Goal: Transaction & Acquisition: Purchase product/service

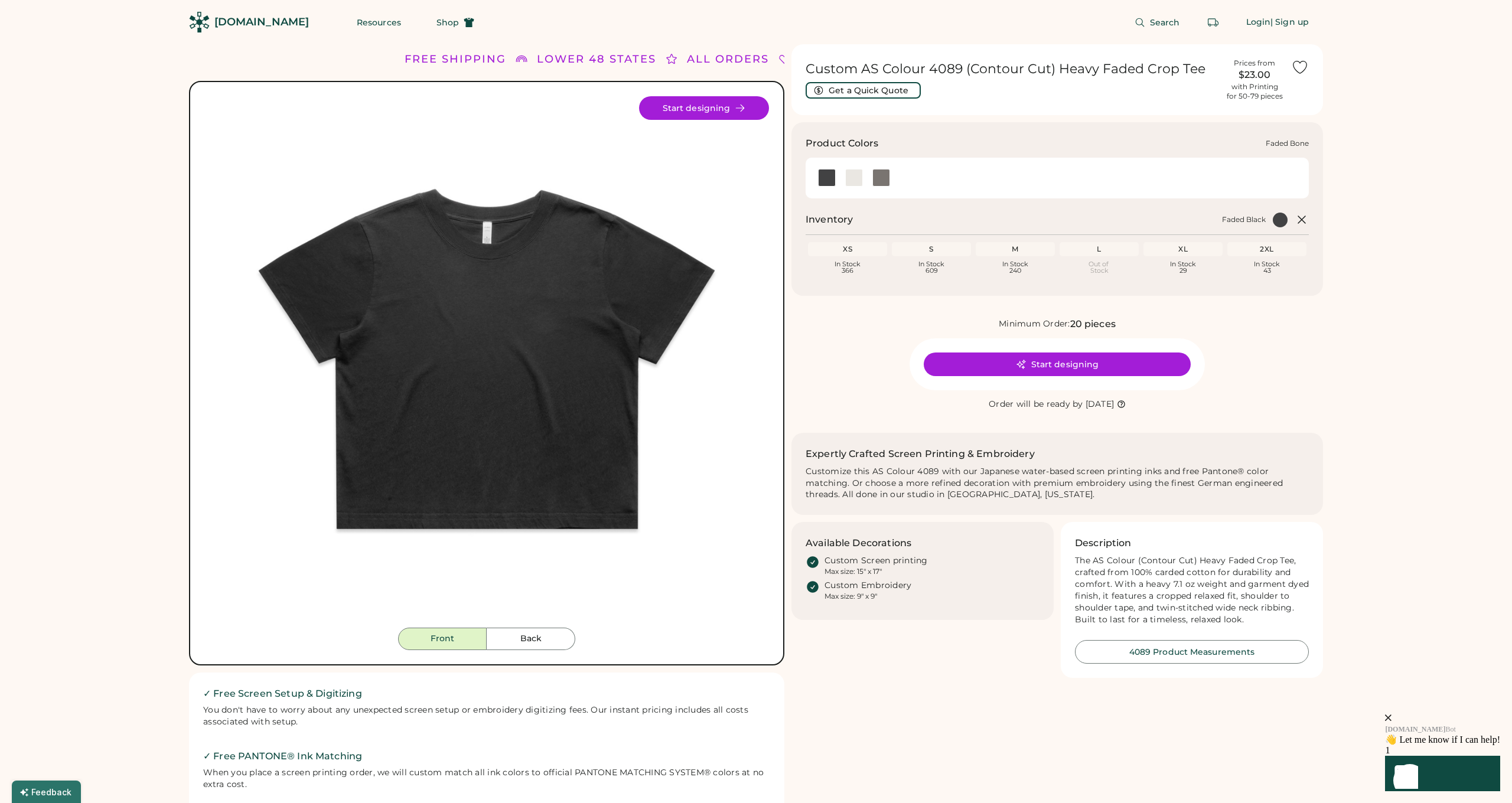
click at [858, 179] on div at bounding box center [854, 178] width 18 height 18
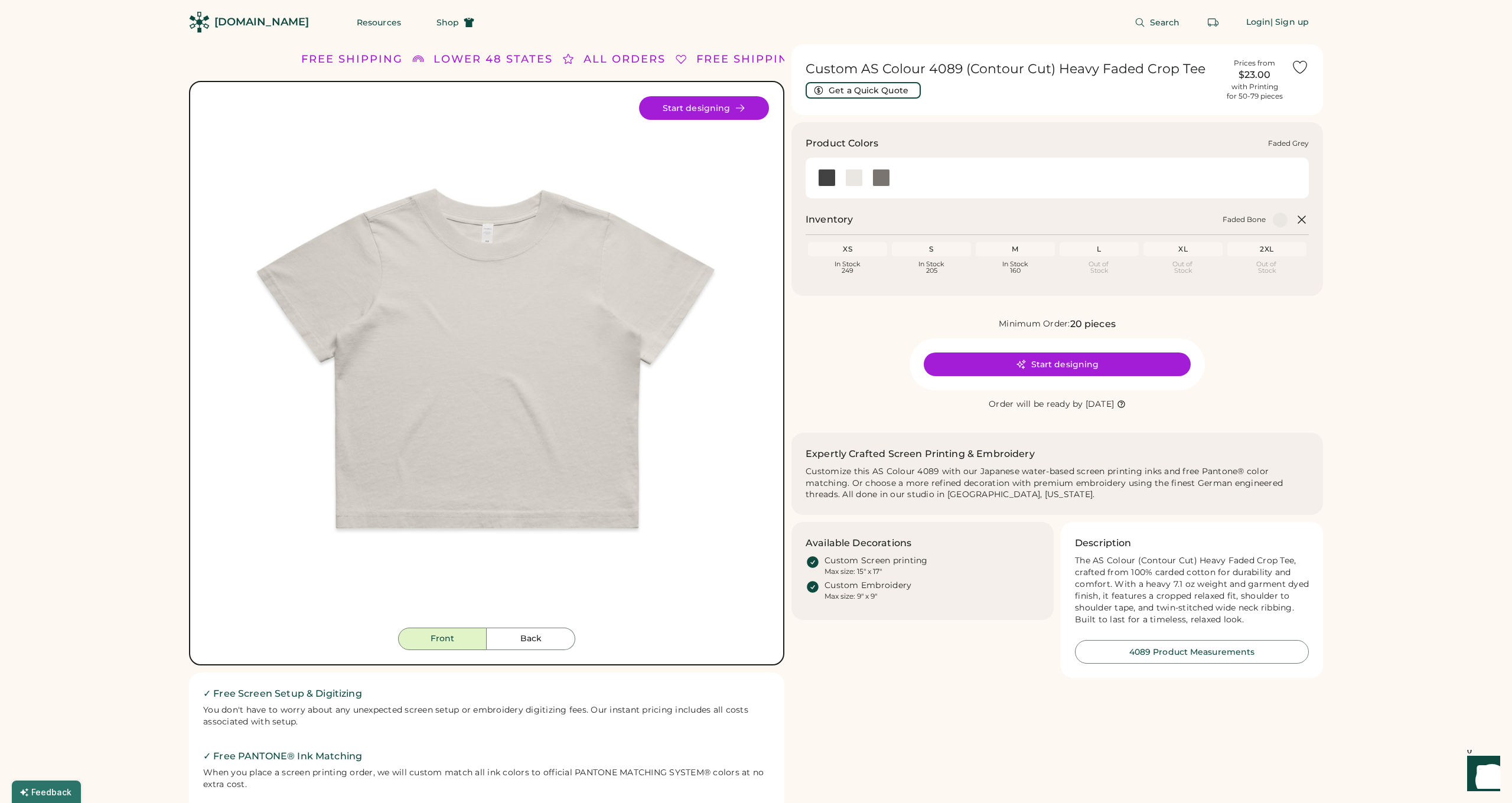
click at [876, 179] on div at bounding box center [881, 178] width 18 height 18
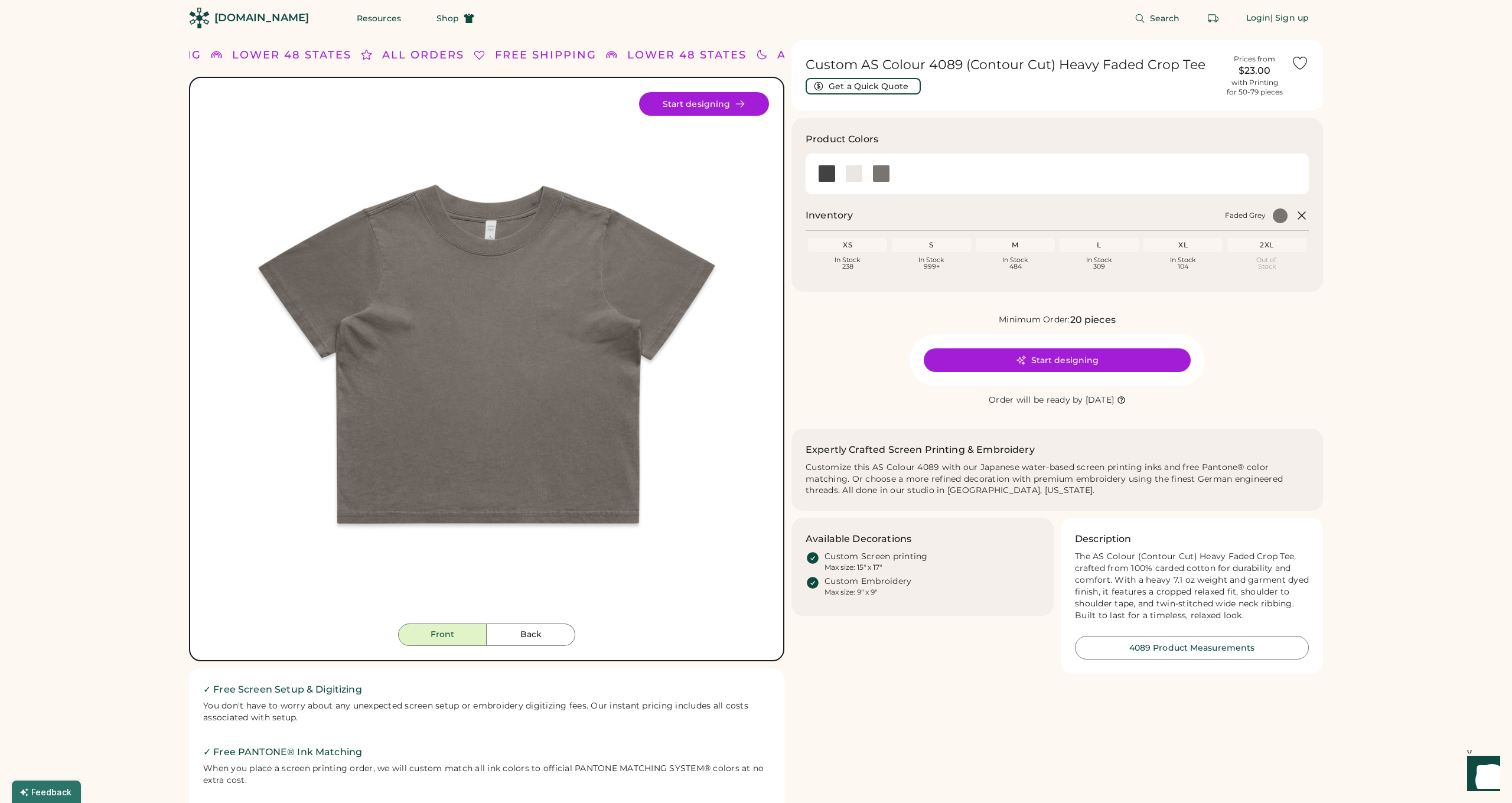
scroll to position [8, 0]
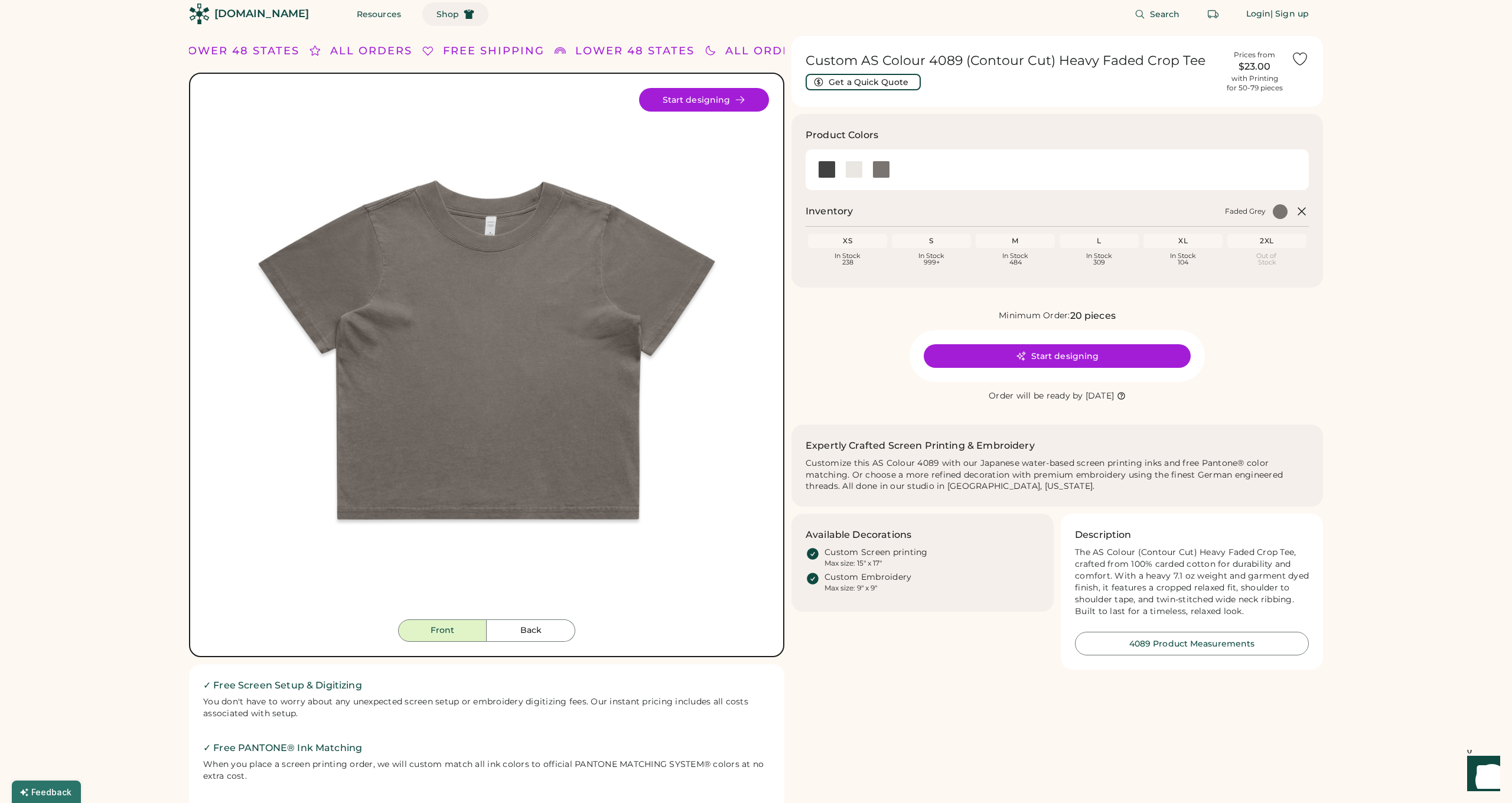
click at [437, 16] on span "Shop" at bounding box center [448, 14] width 22 height 8
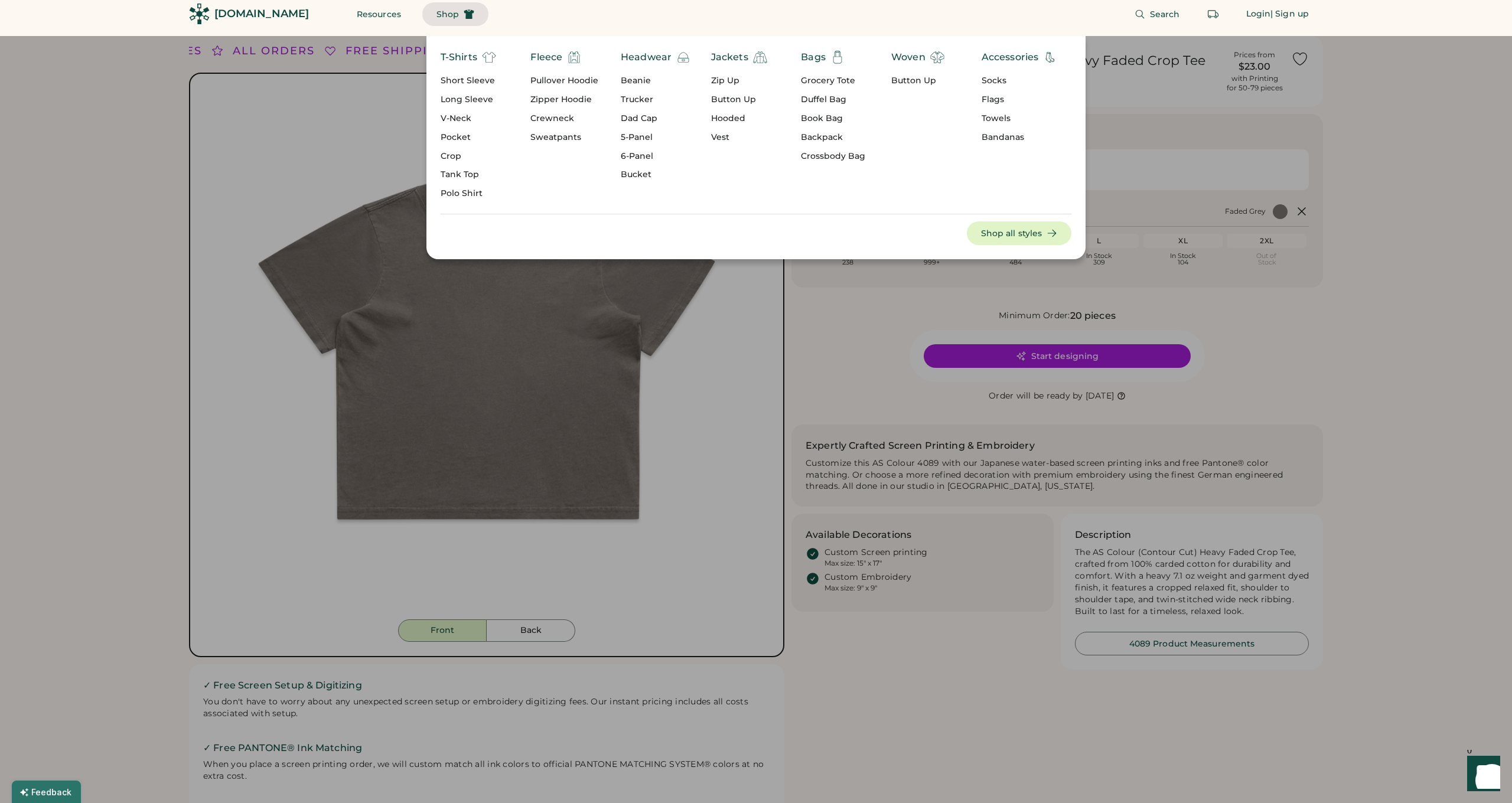
click at [457, 151] on div "Crop" at bounding box center [468, 156] width 56 height 12
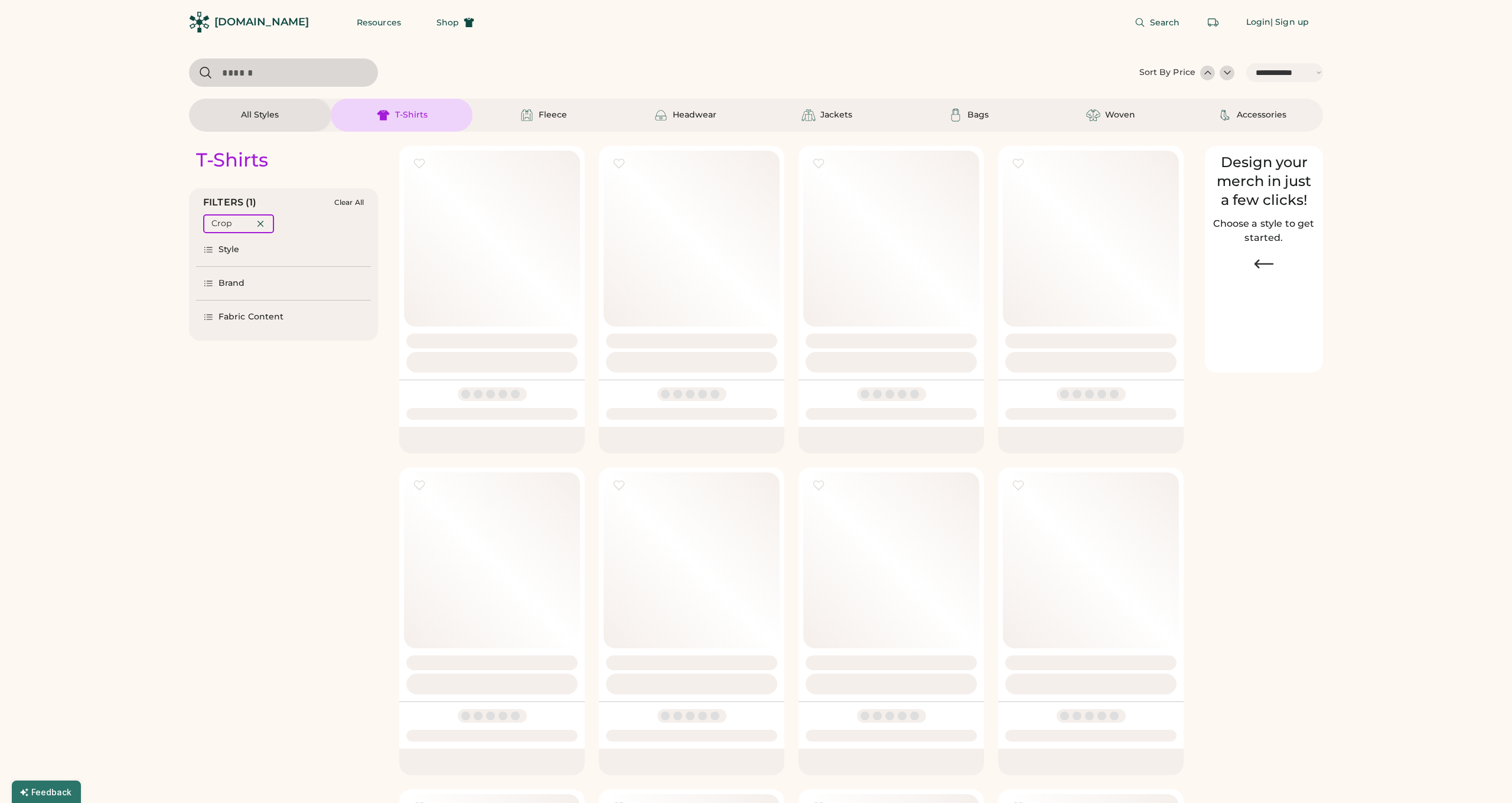
select select "*****"
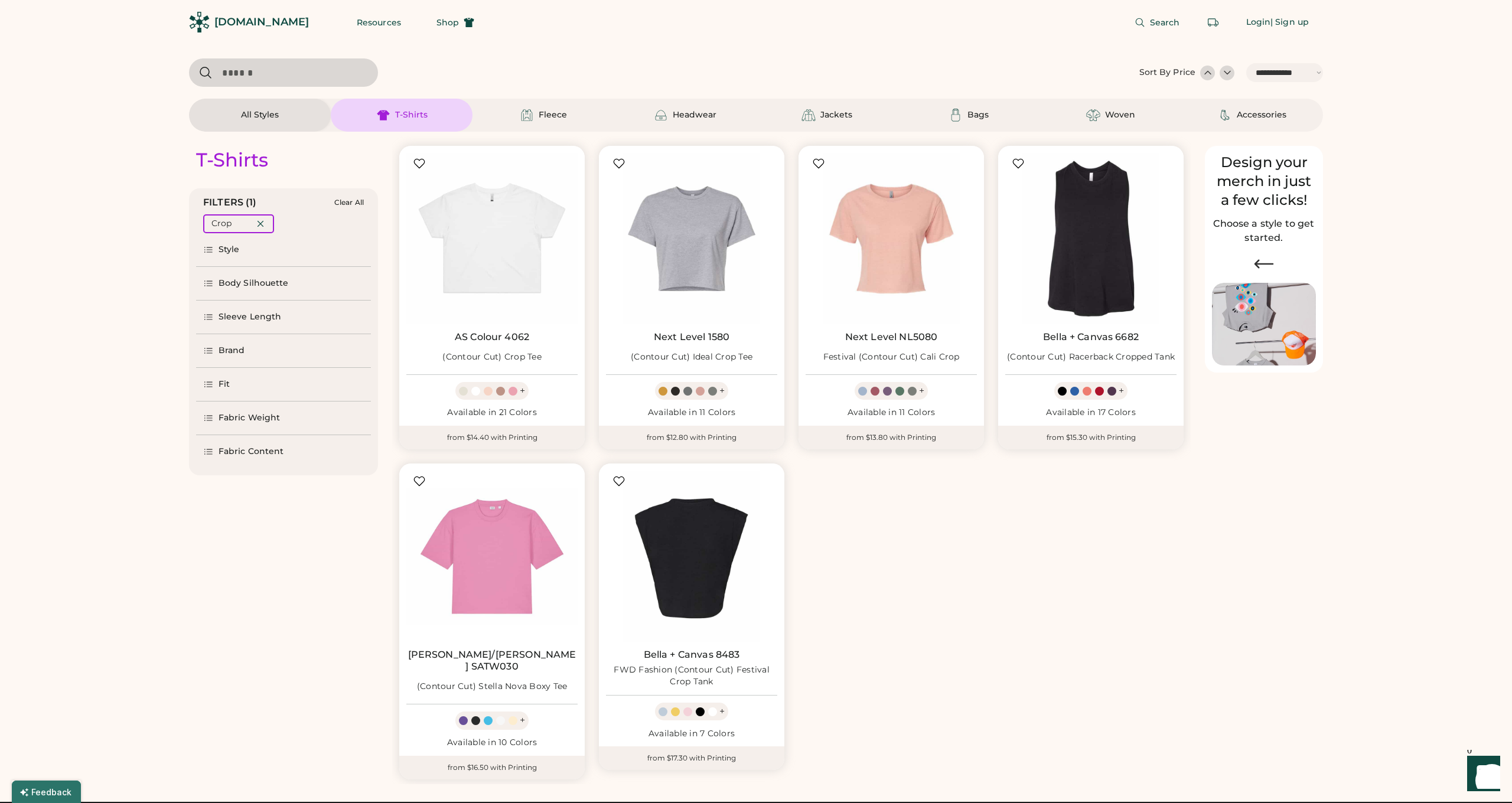
scroll to position [6, 0]
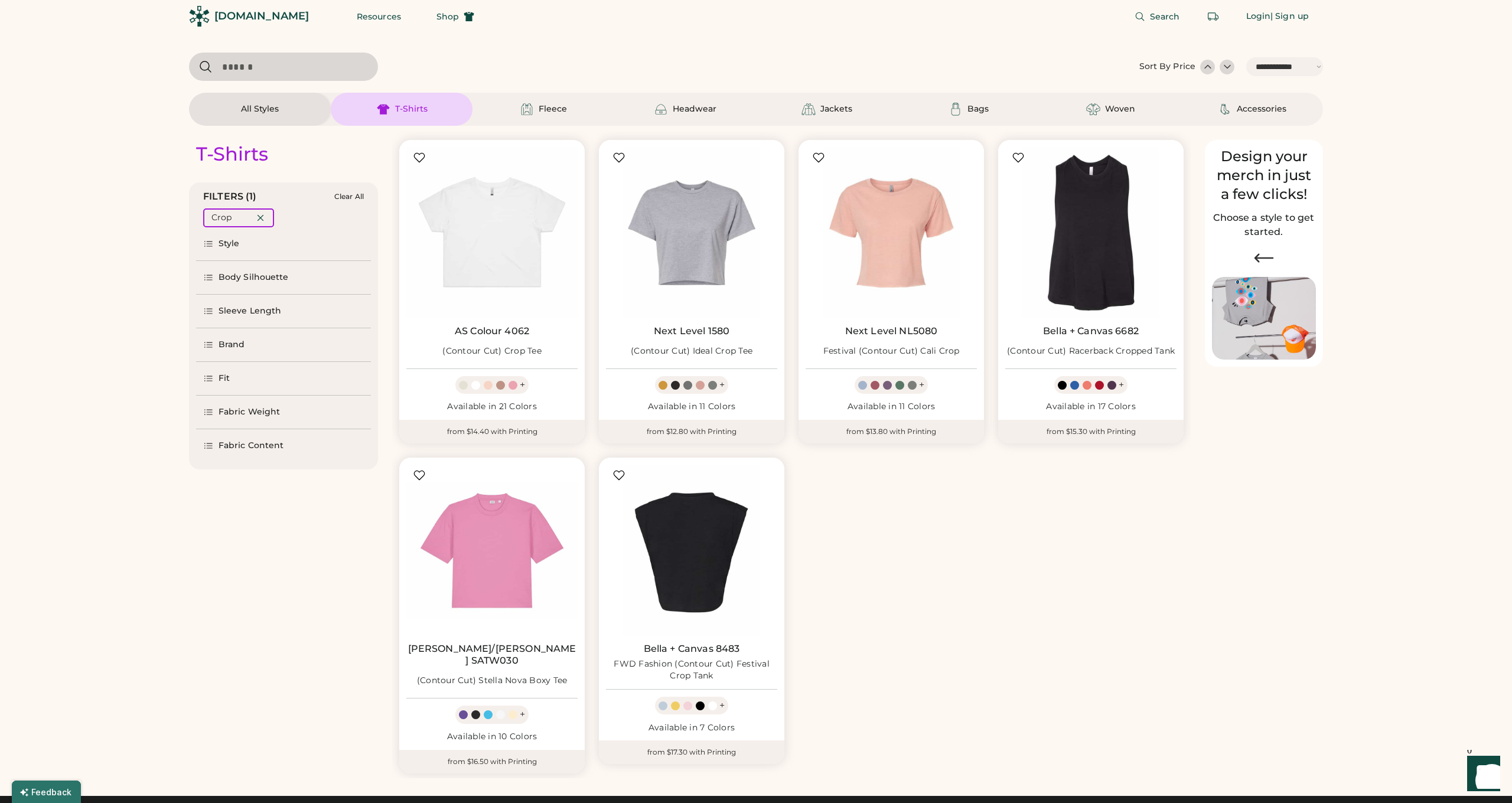
select select "*****"
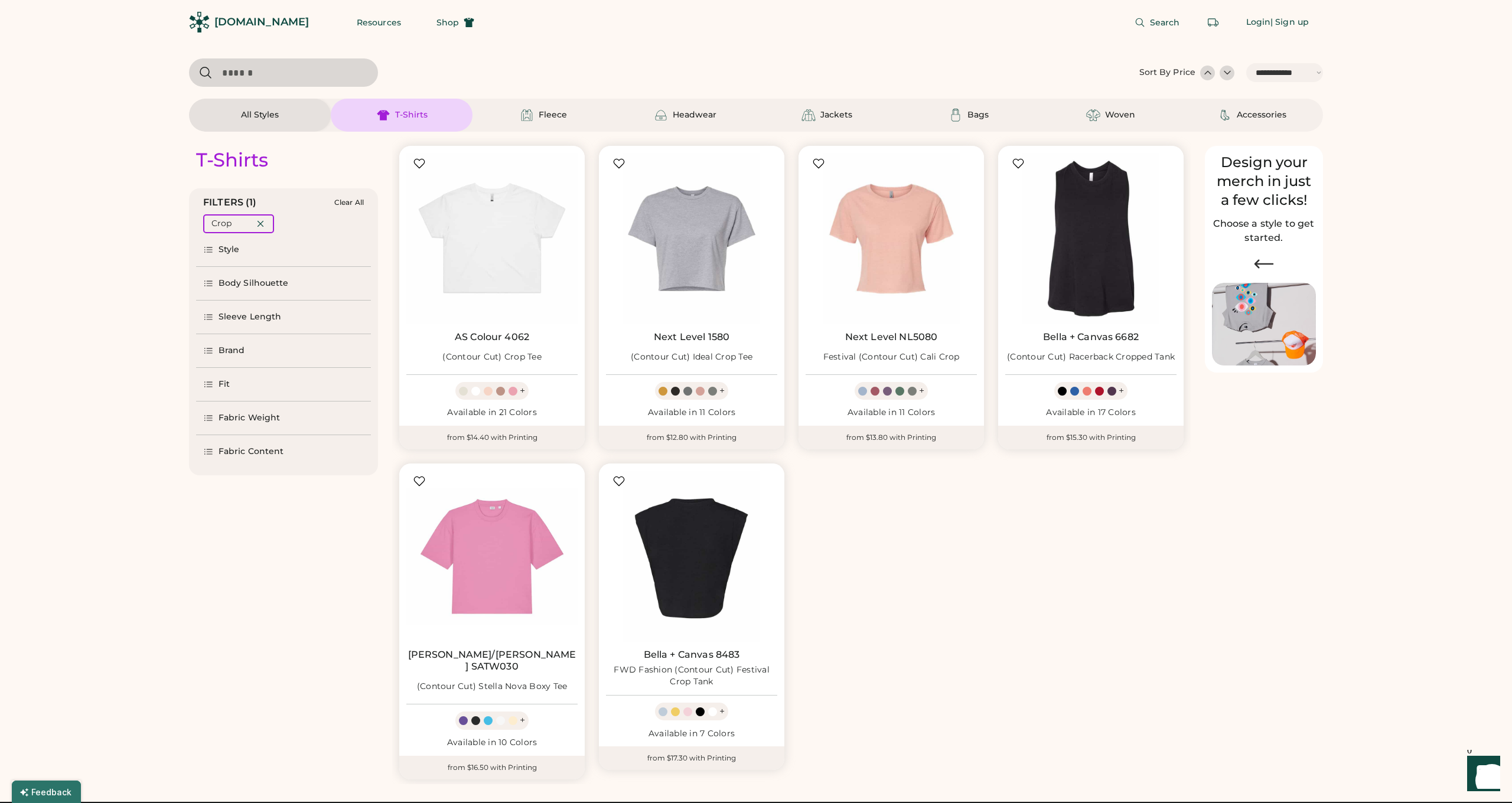
scroll to position [1, 0]
click at [437, 20] on span "Shop" at bounding box center [448, 21] width 22 height 8
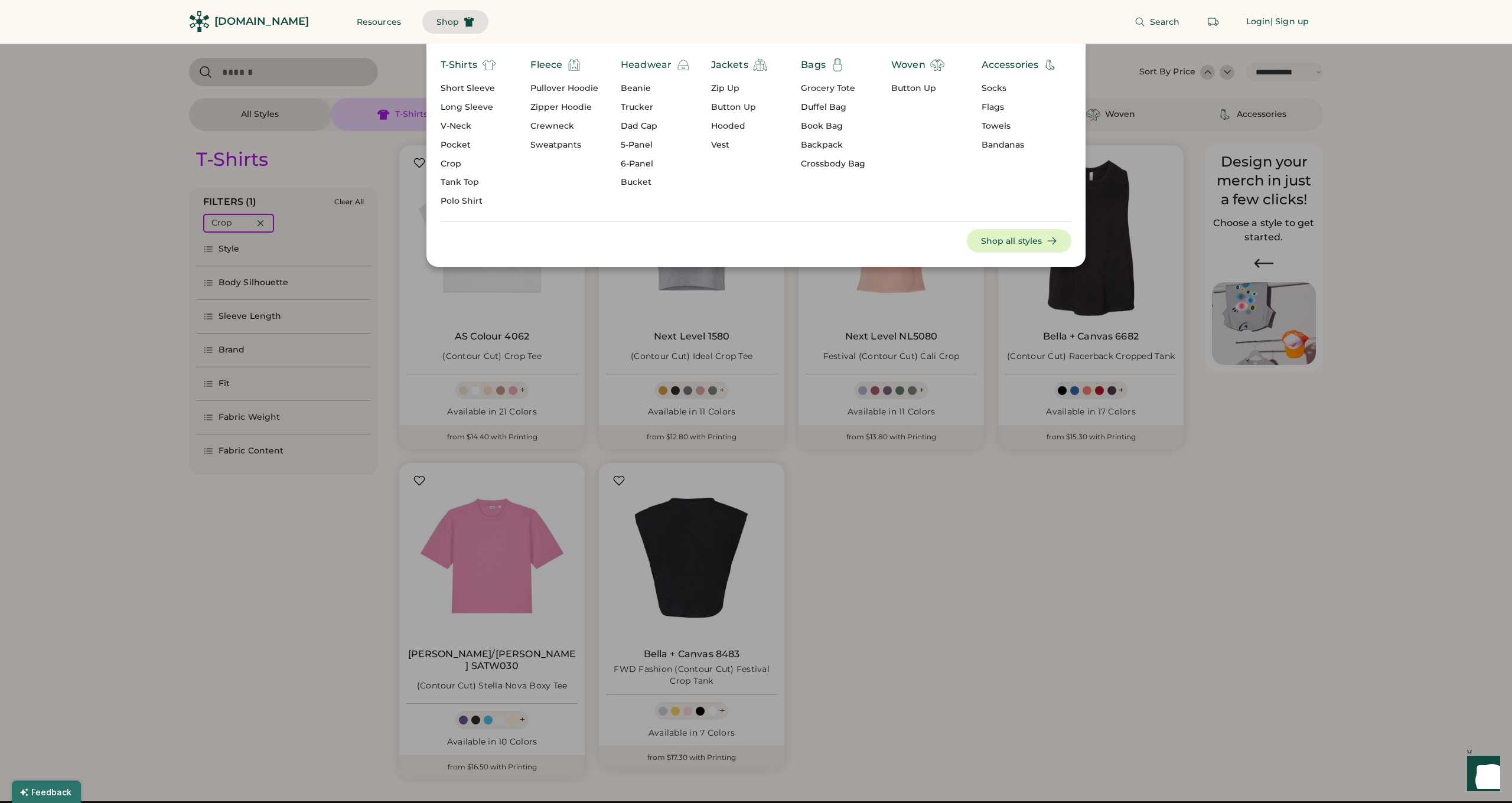
click at [472, 177] on div "Tank Top" at bounding box center [468, 182] width 56 height 12
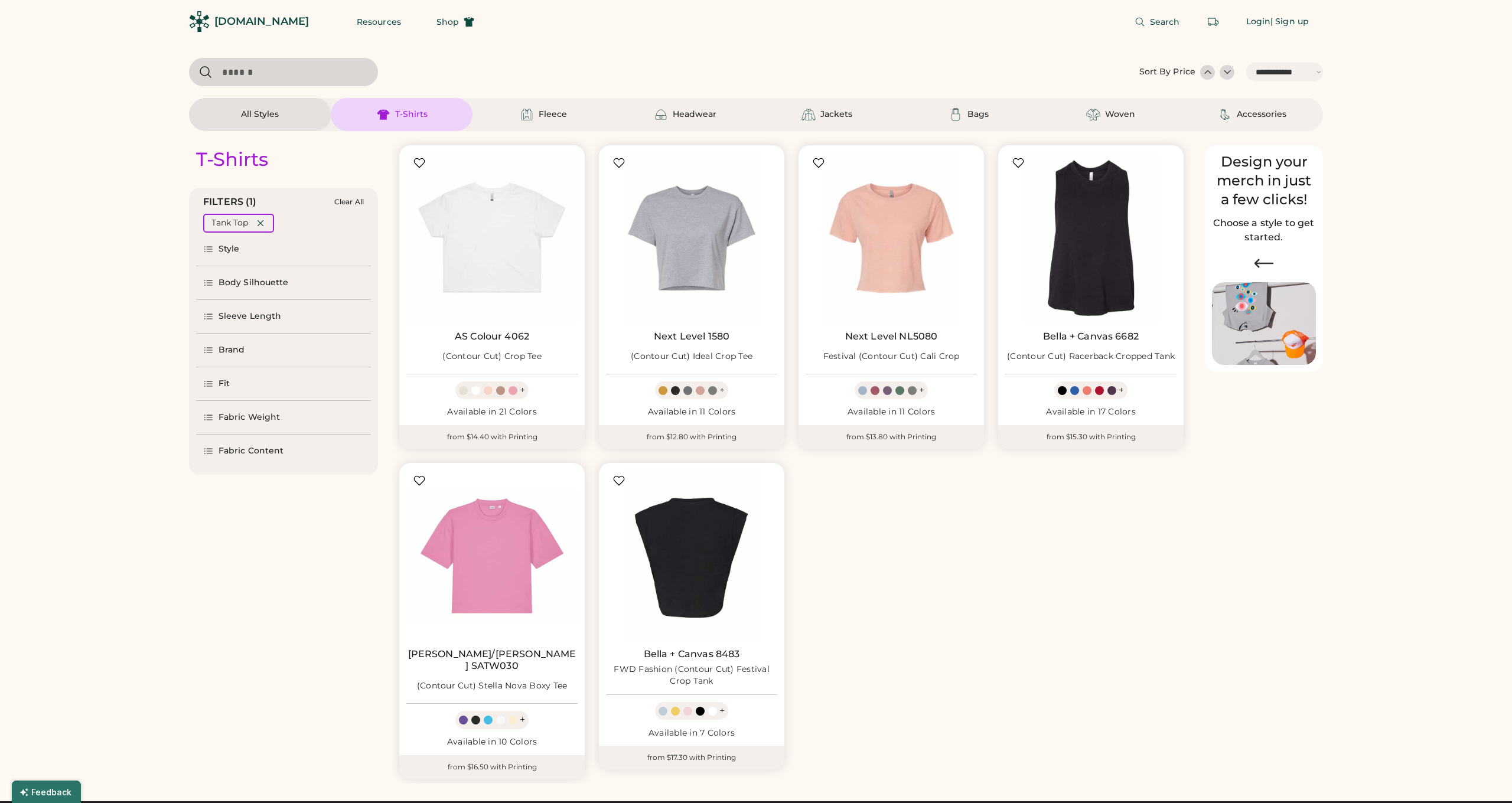
select select "*"
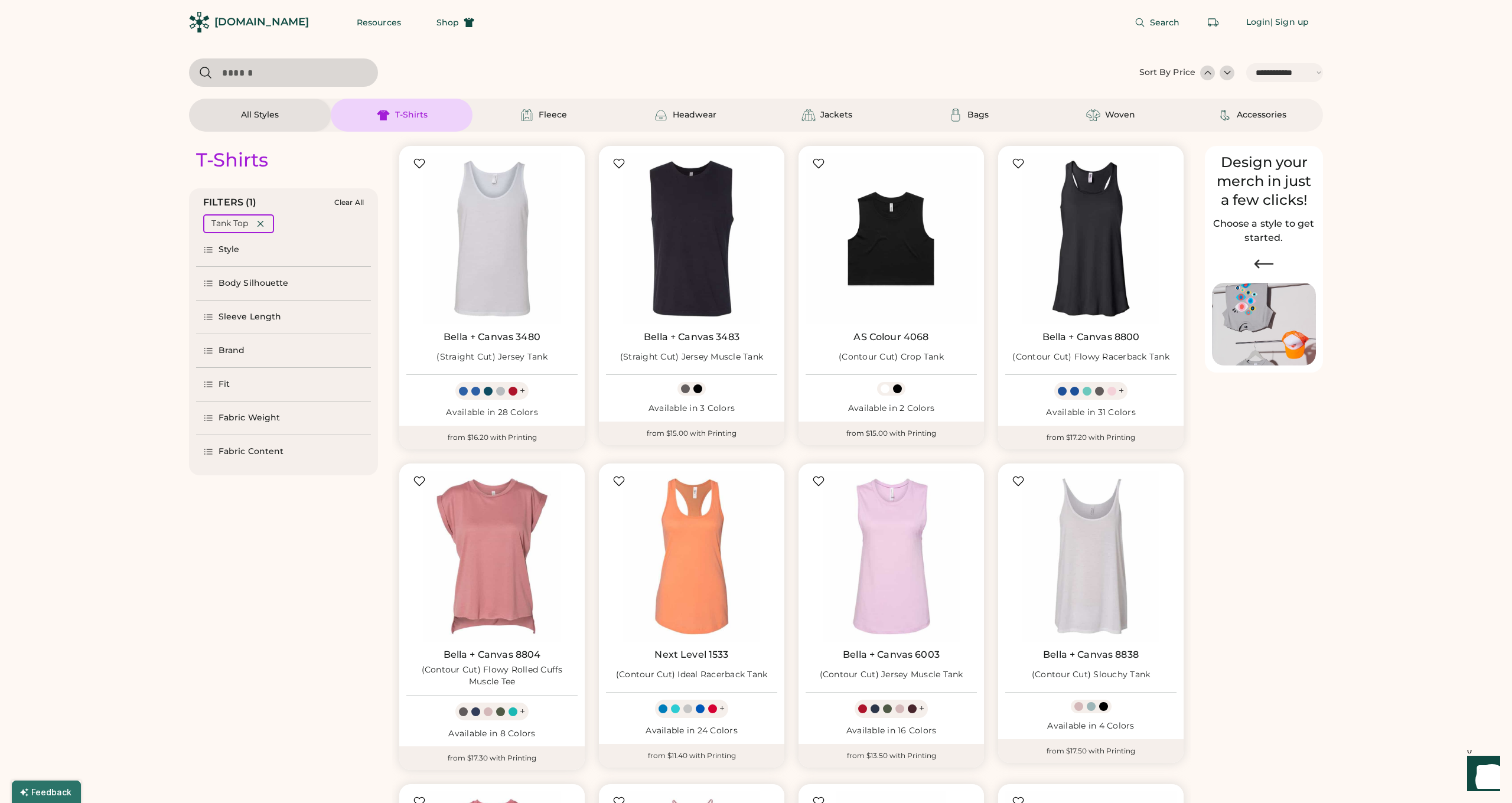
click at [245, 24] on div "[DOMAIN_NAME]" at bounding box center [262, 22] width 95 height 15
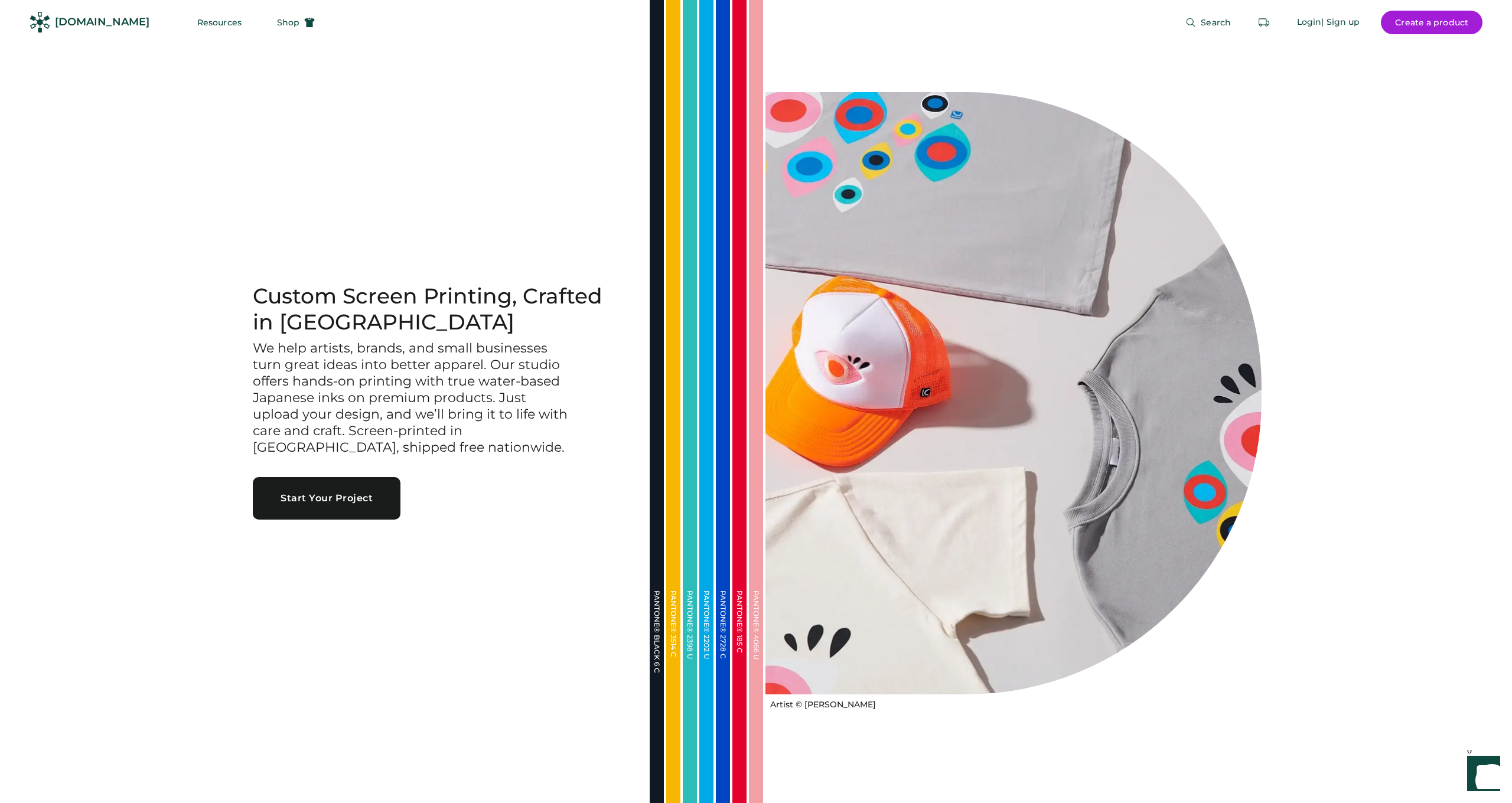
click at [305, 488] on button "Start Your Project" at bounding box center [326, 499] width 148 height 43
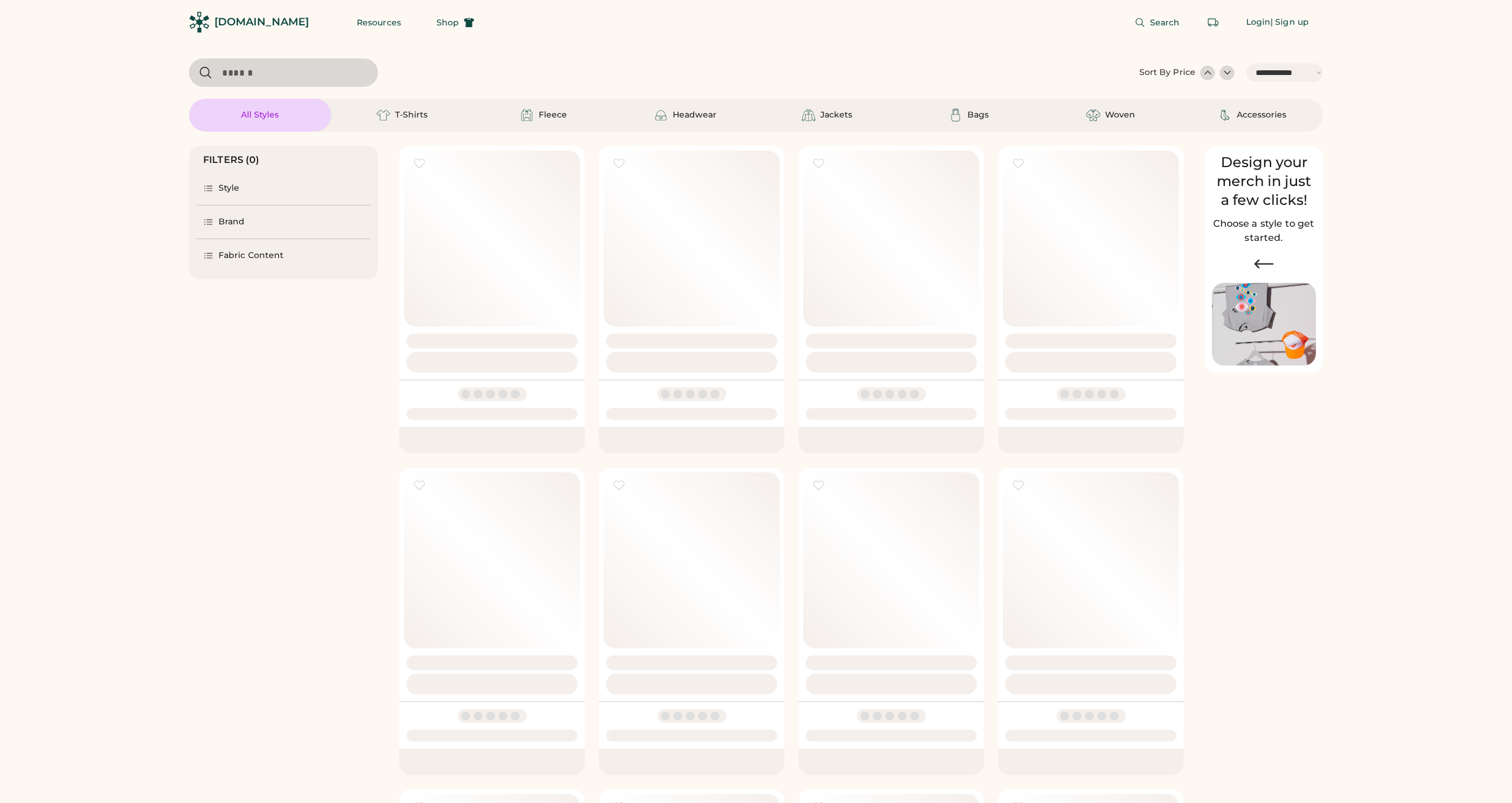
select select "*****"
select select "*"
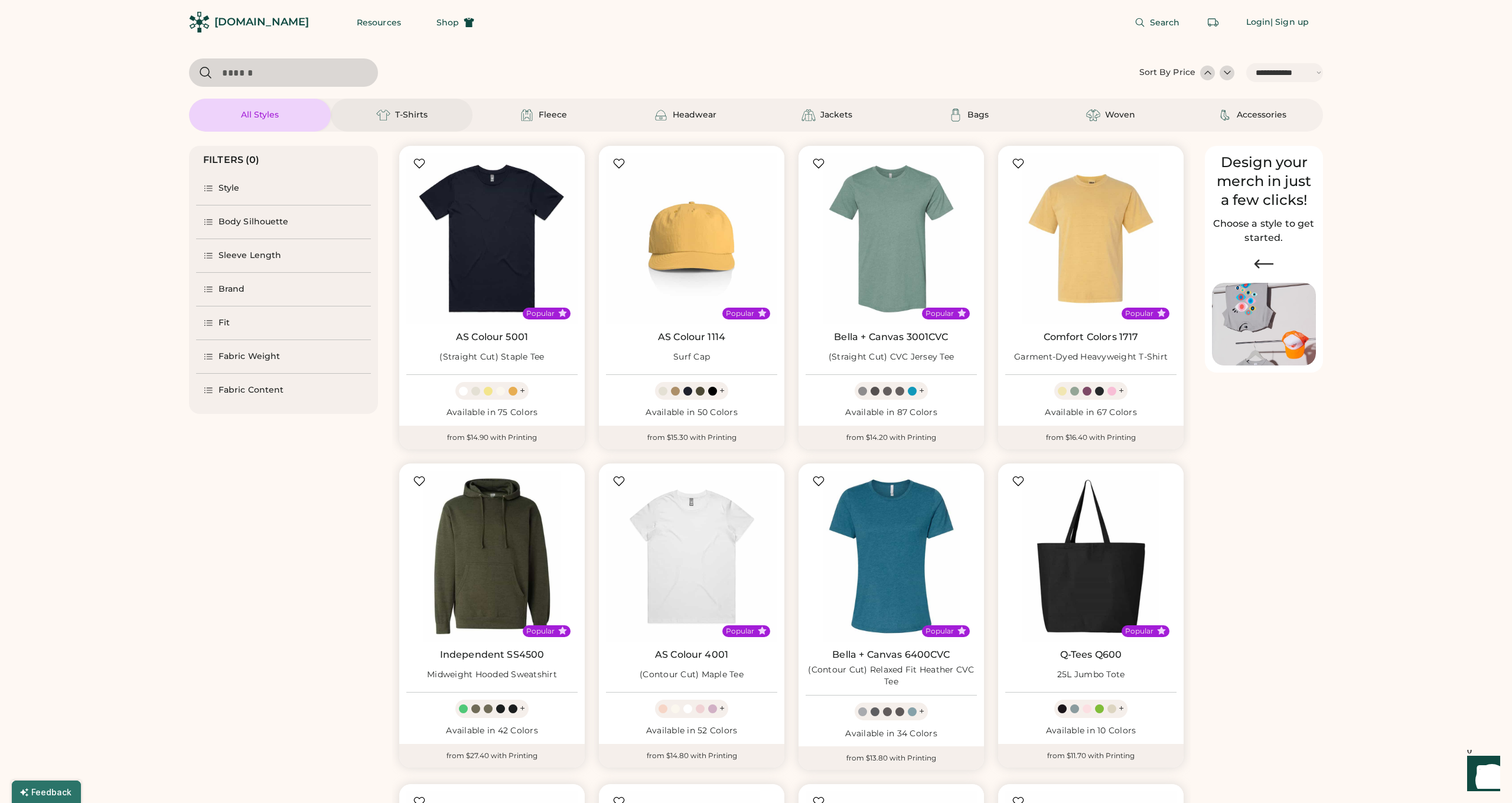
click at [405, 113] on div "T-Shirts" at bounding box center [411, 115] width 33 height 12
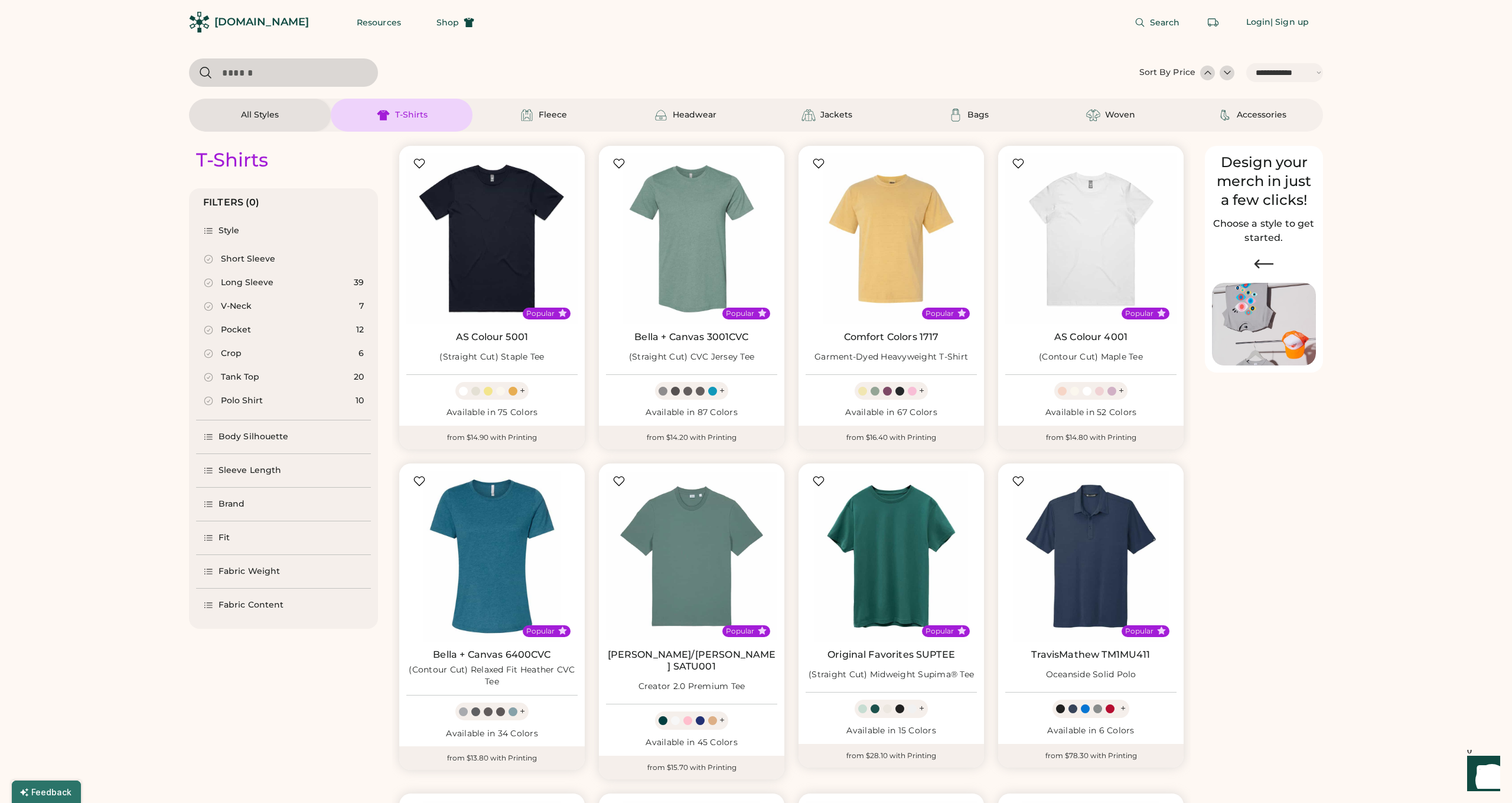
click at [288, 437] on div "Body Silhouette" at bounding box center [283, 438] width 175 height 33
click at [271, 467] on div "Sleeve Length" at bounding box center [249, 470] width 62 height 12
click at [257, 545] on div "Fit" at bounding box center [283, 538] width 175 height 33
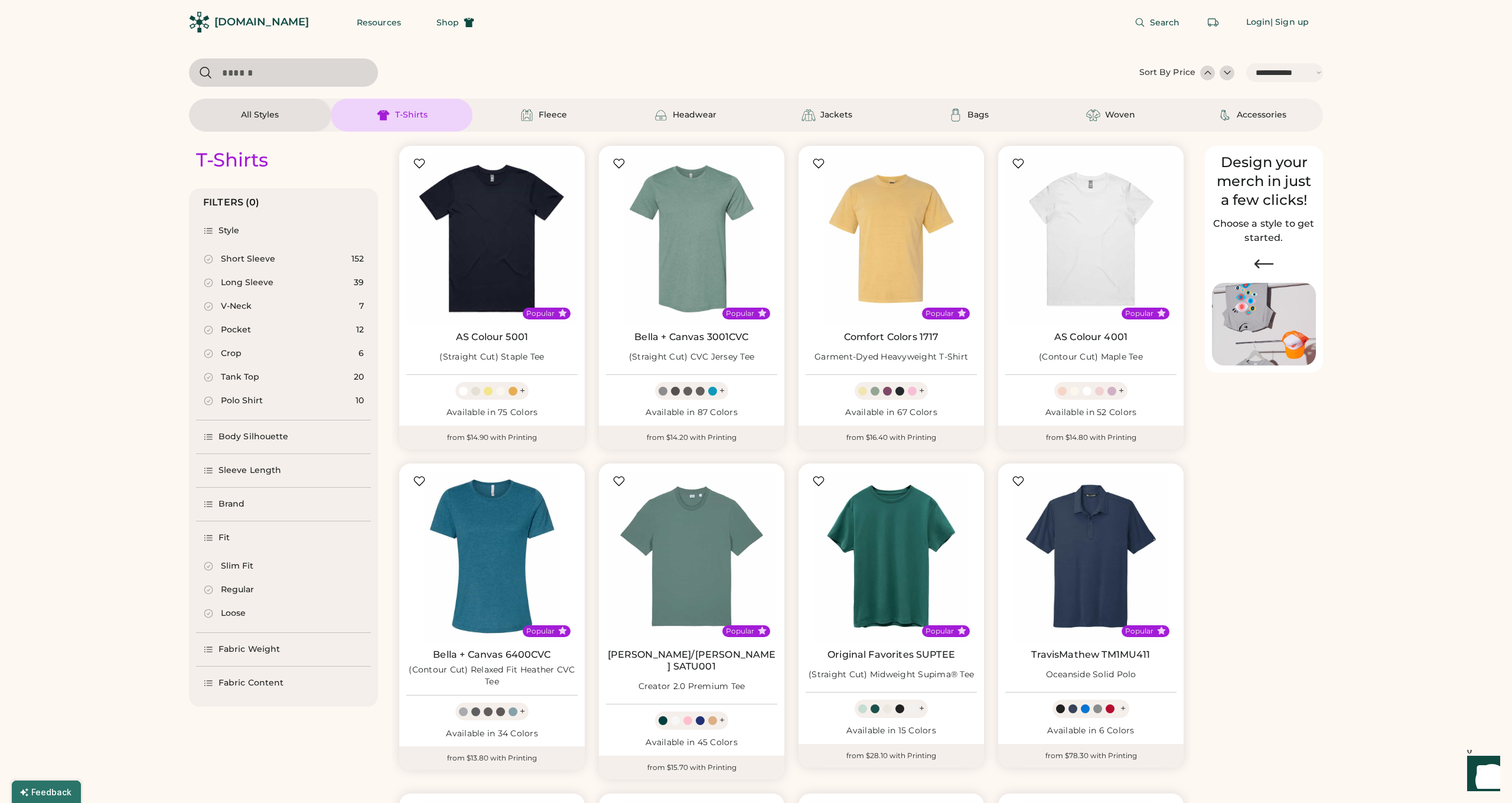
scroll to position [33, 0]
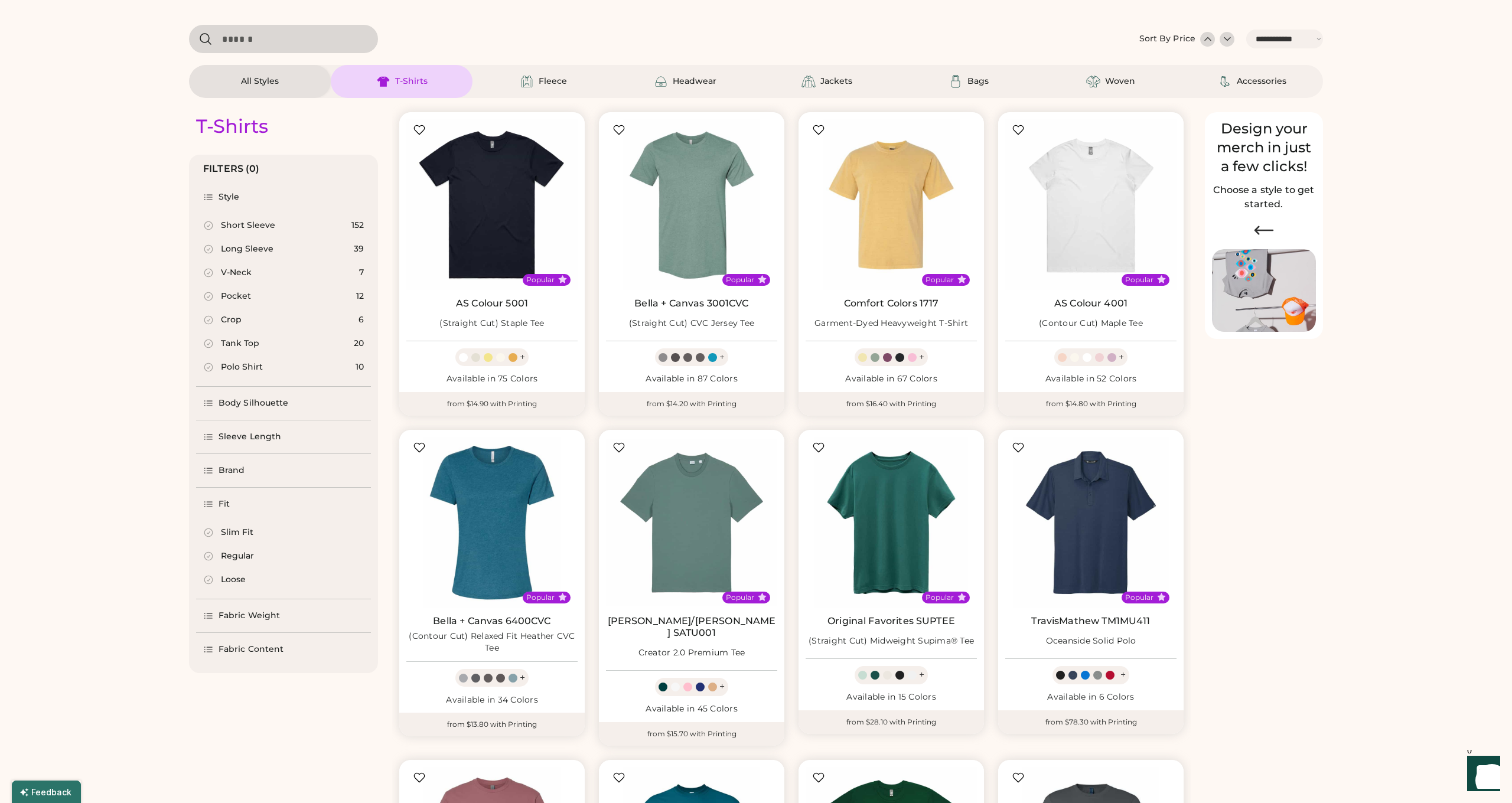
select select "*****"
select select "*"
click at [293, 620] on div "Fabric Weight" at bounding box center [283, 616] width 175 height 33
click at [281, 655] on div "Fabric Content" at bounding box center [283, 650] width 175 height 33
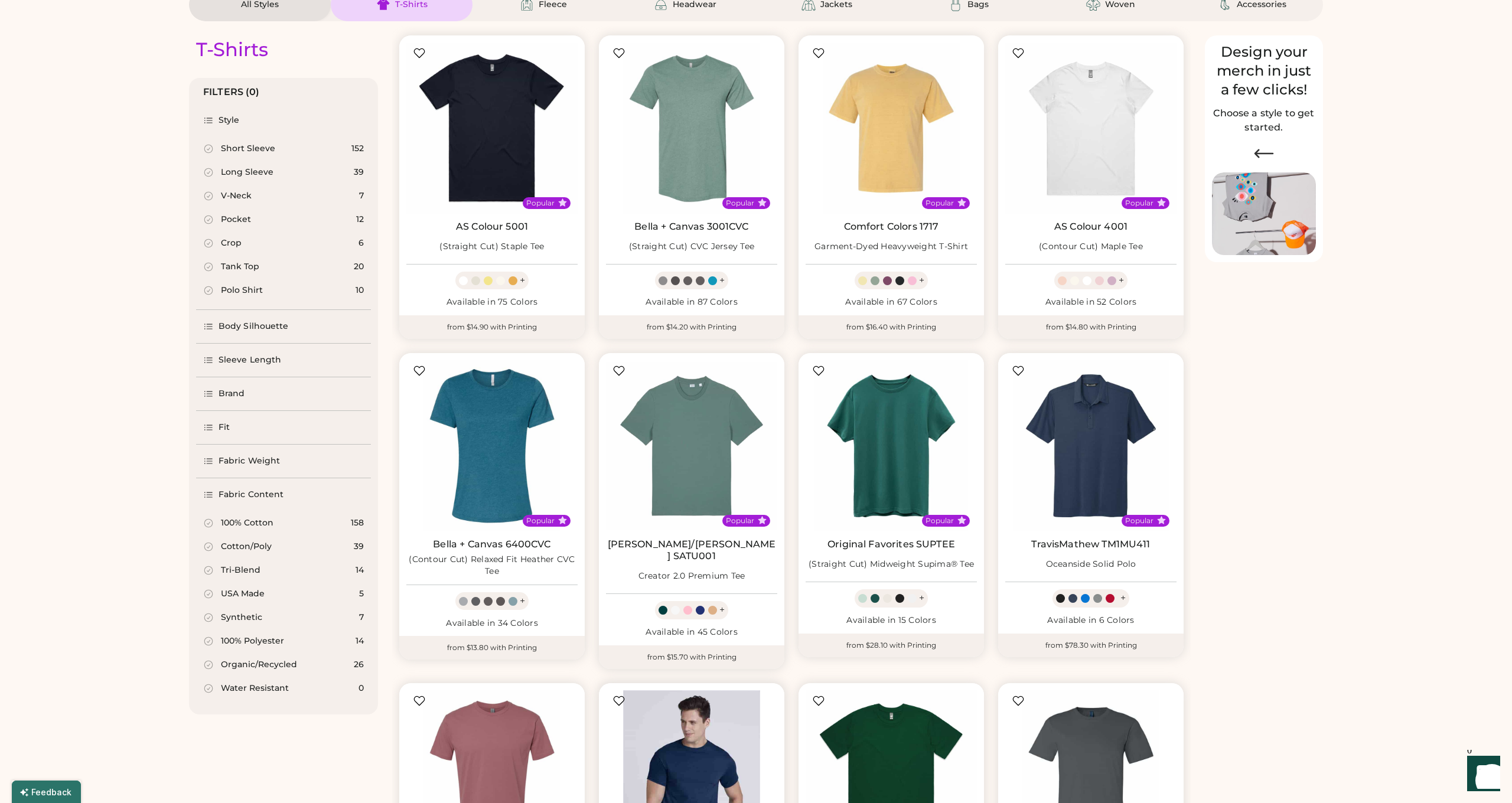
scroll to position [101, 0]
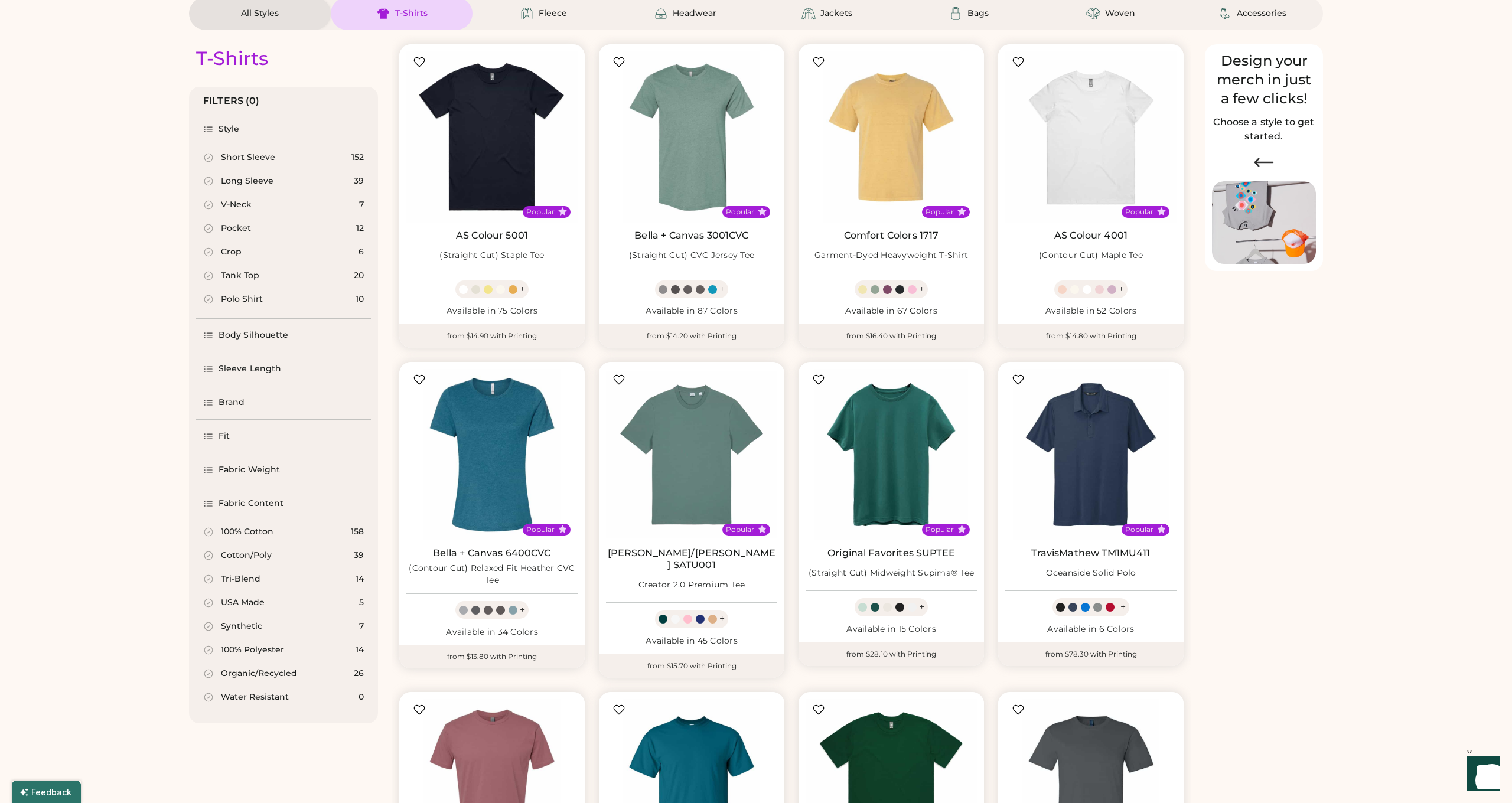
click at [274, 371] on div "Sleeve Length" at bounding box center [249, 369] width 62 height 12
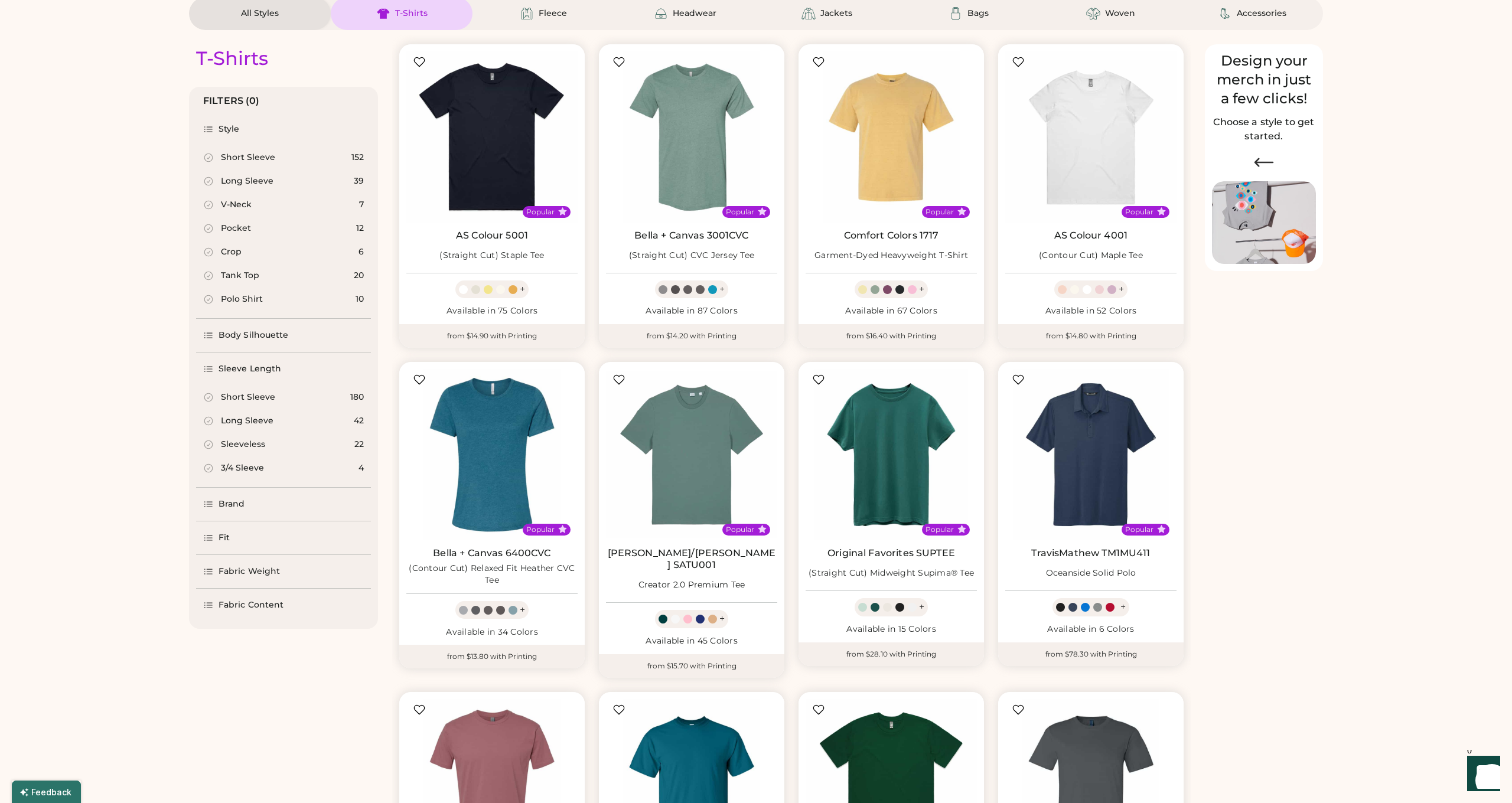
click at [263, 441] on div "Sleeveless" at bounding box center [243, 444] width 45 height 12
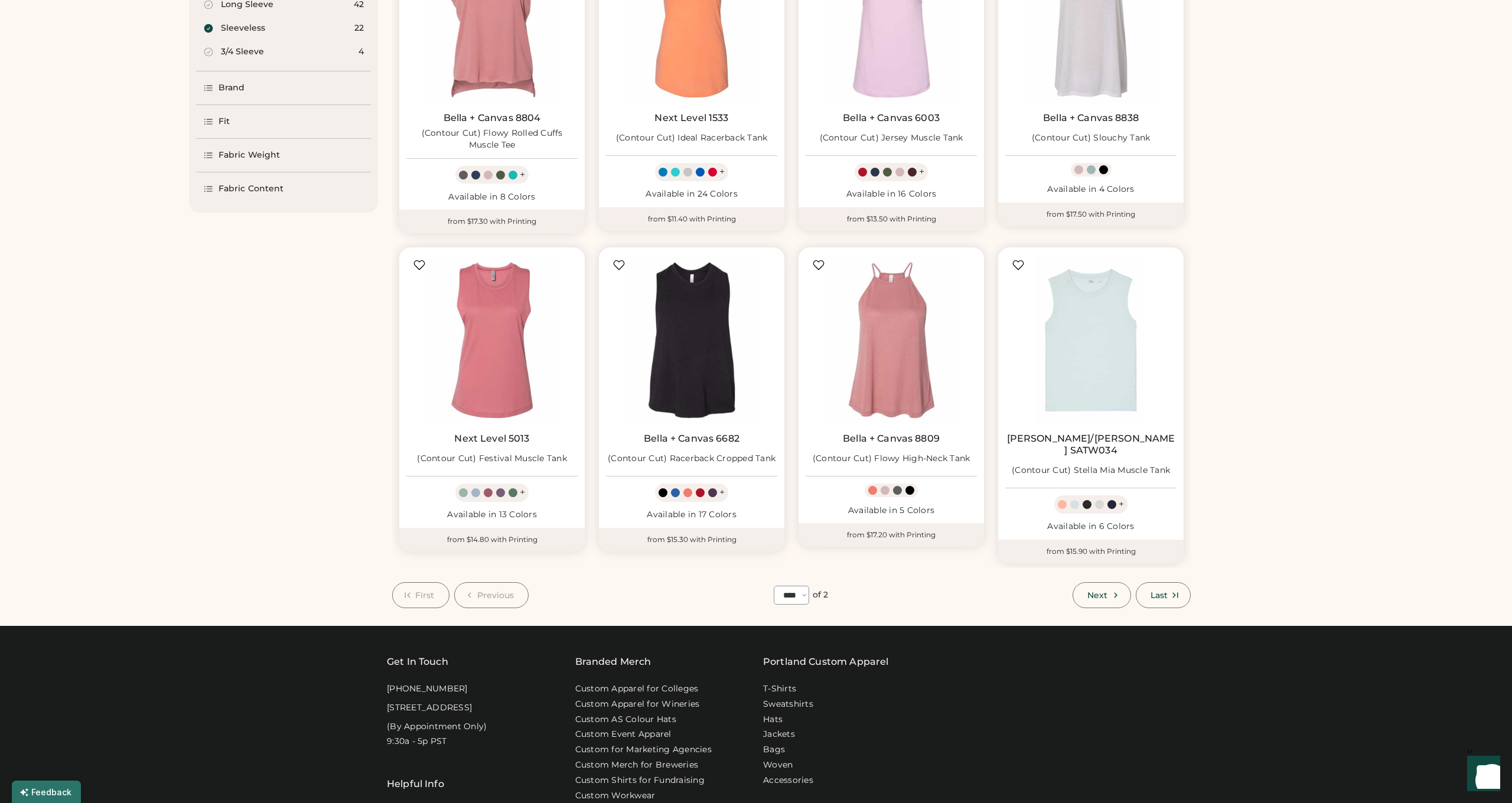
scroll to position [537, 0]
click at [1150, 583] on button "Last" at bounding box center [1163, 596] width 55 height 26
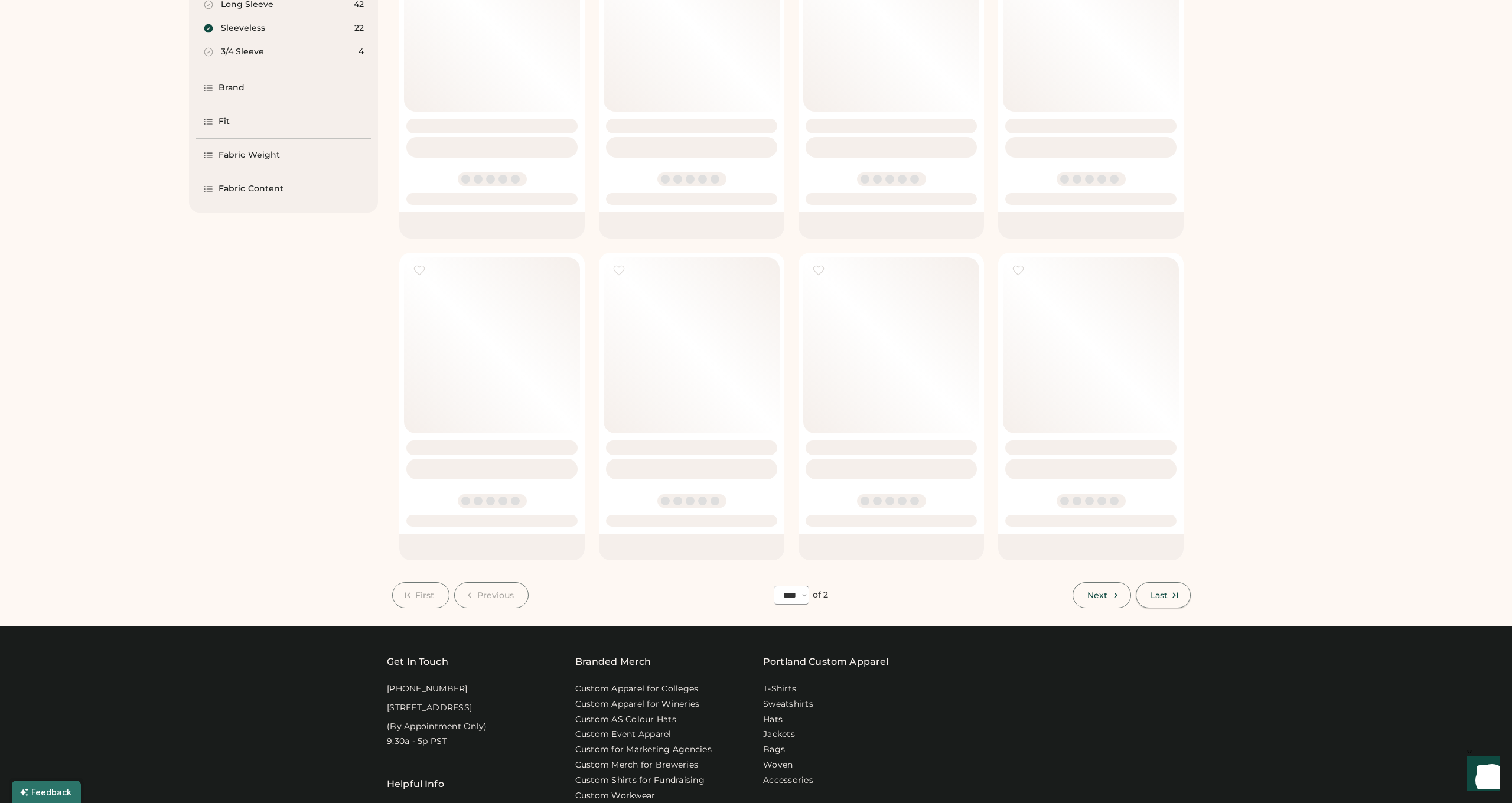
select select "*"
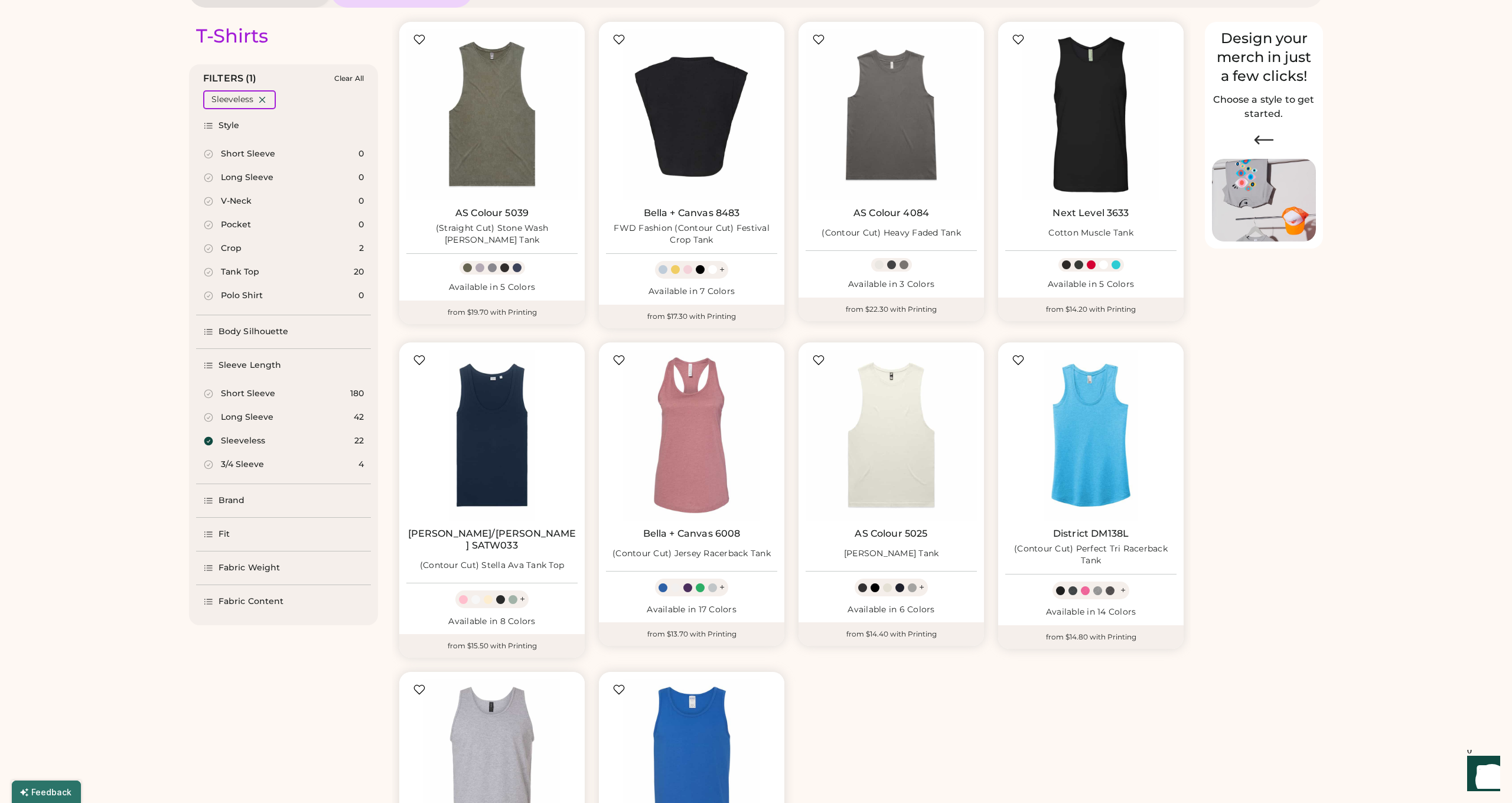
scroll to position [126, 0]
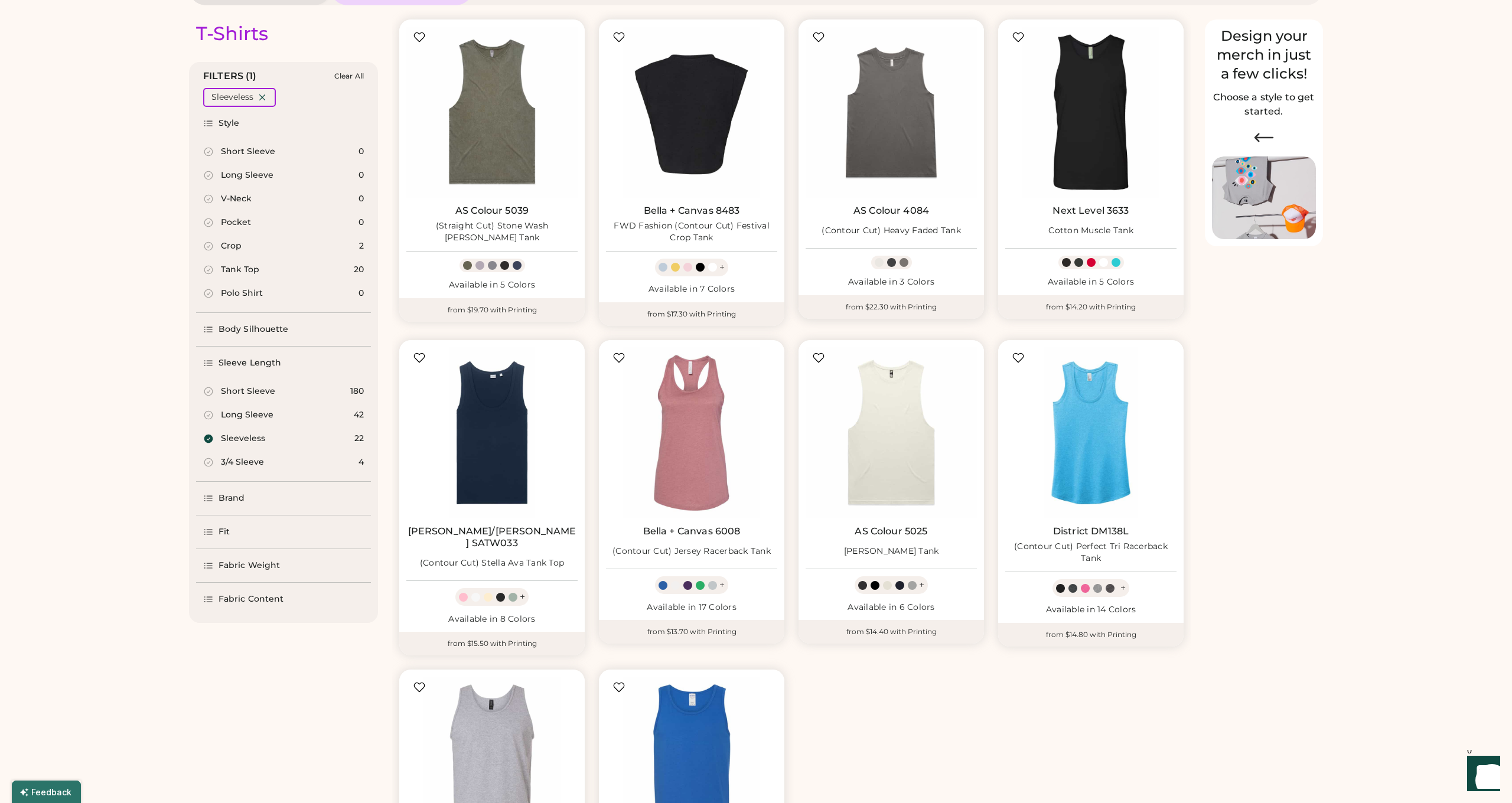
click at [901, 166] on img at bounding box center [891, 112] width 171 height 171
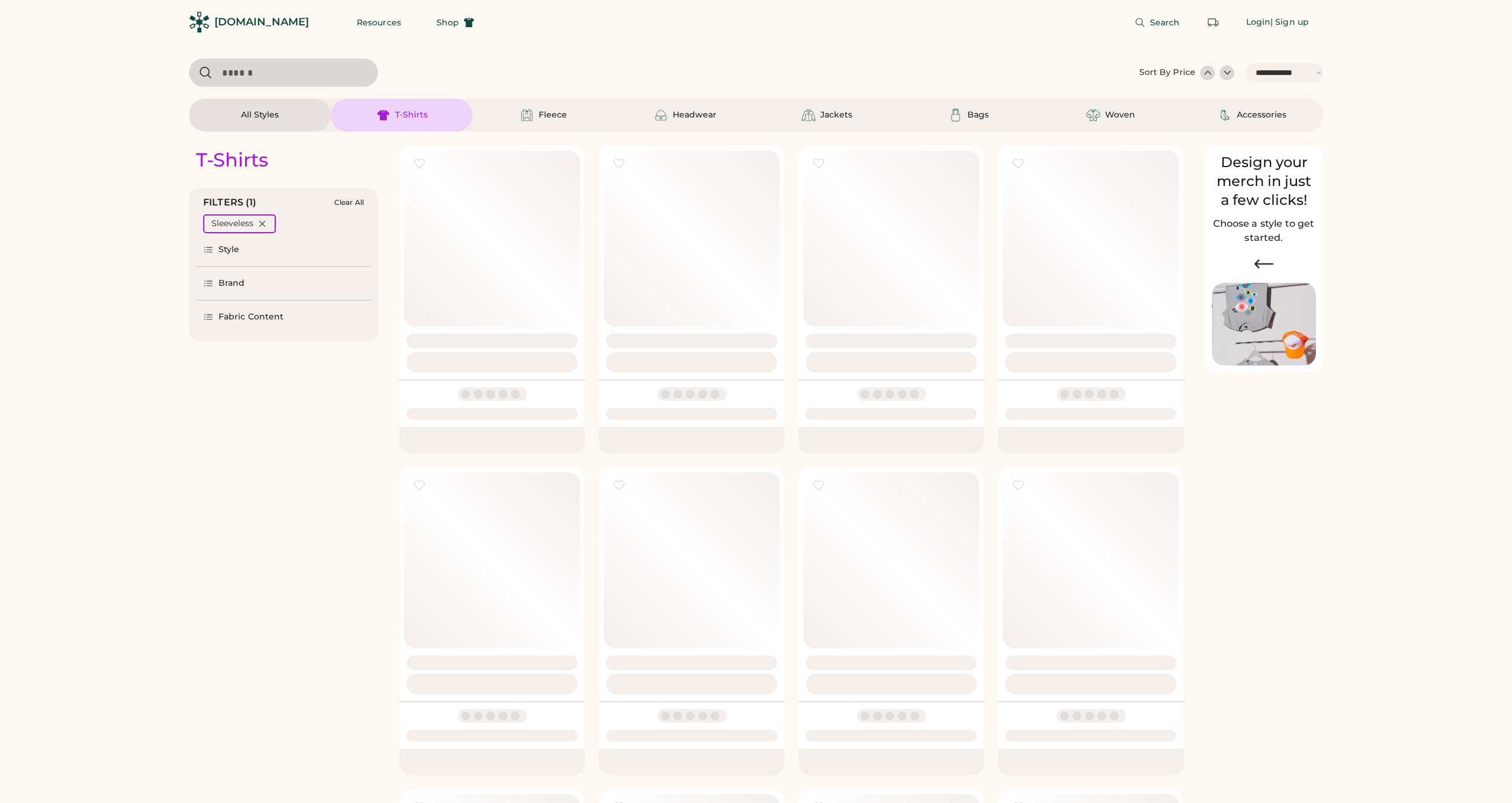
select select "*****"
select select "*"
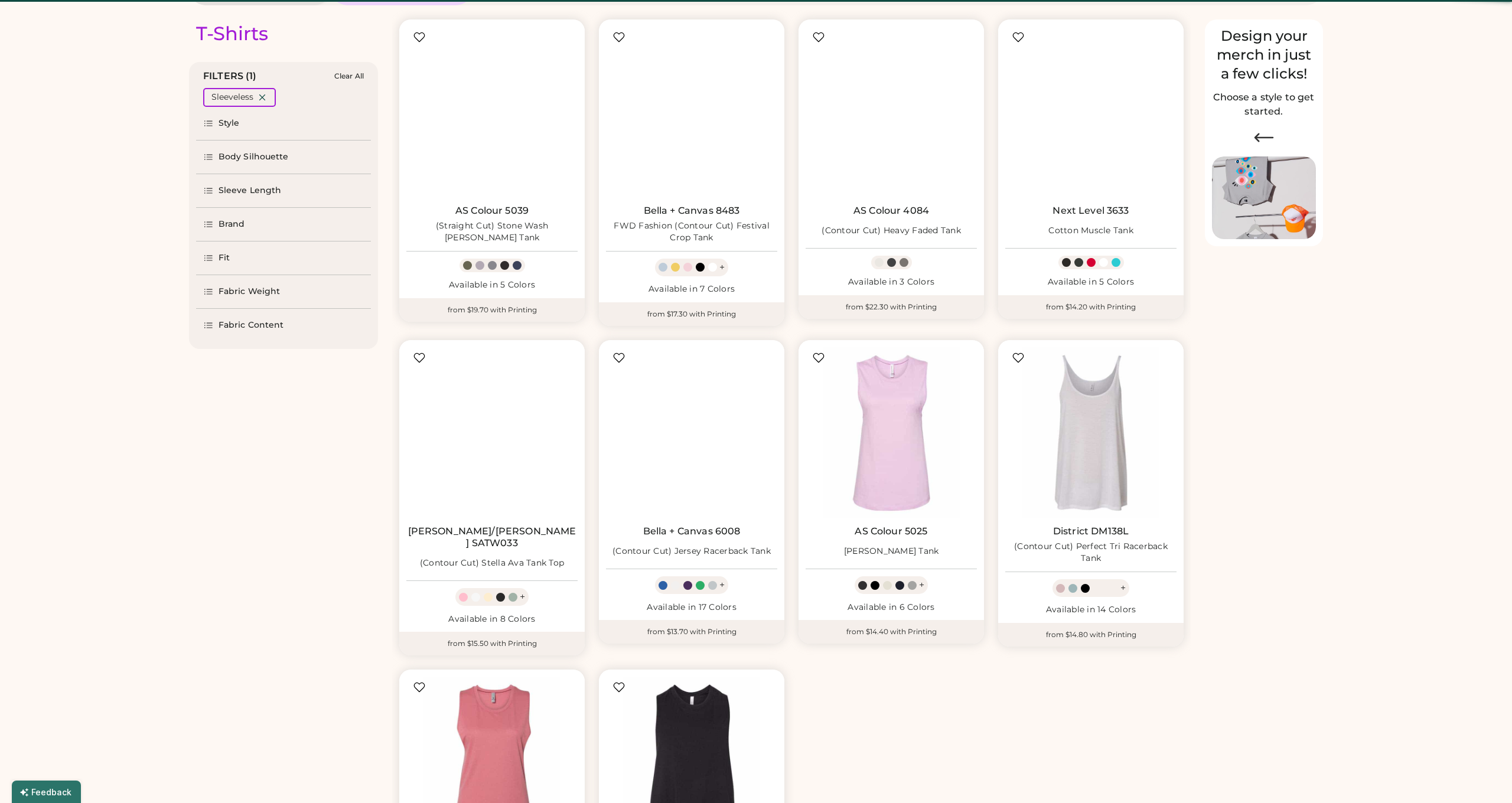
select select "*****"
select select "*"
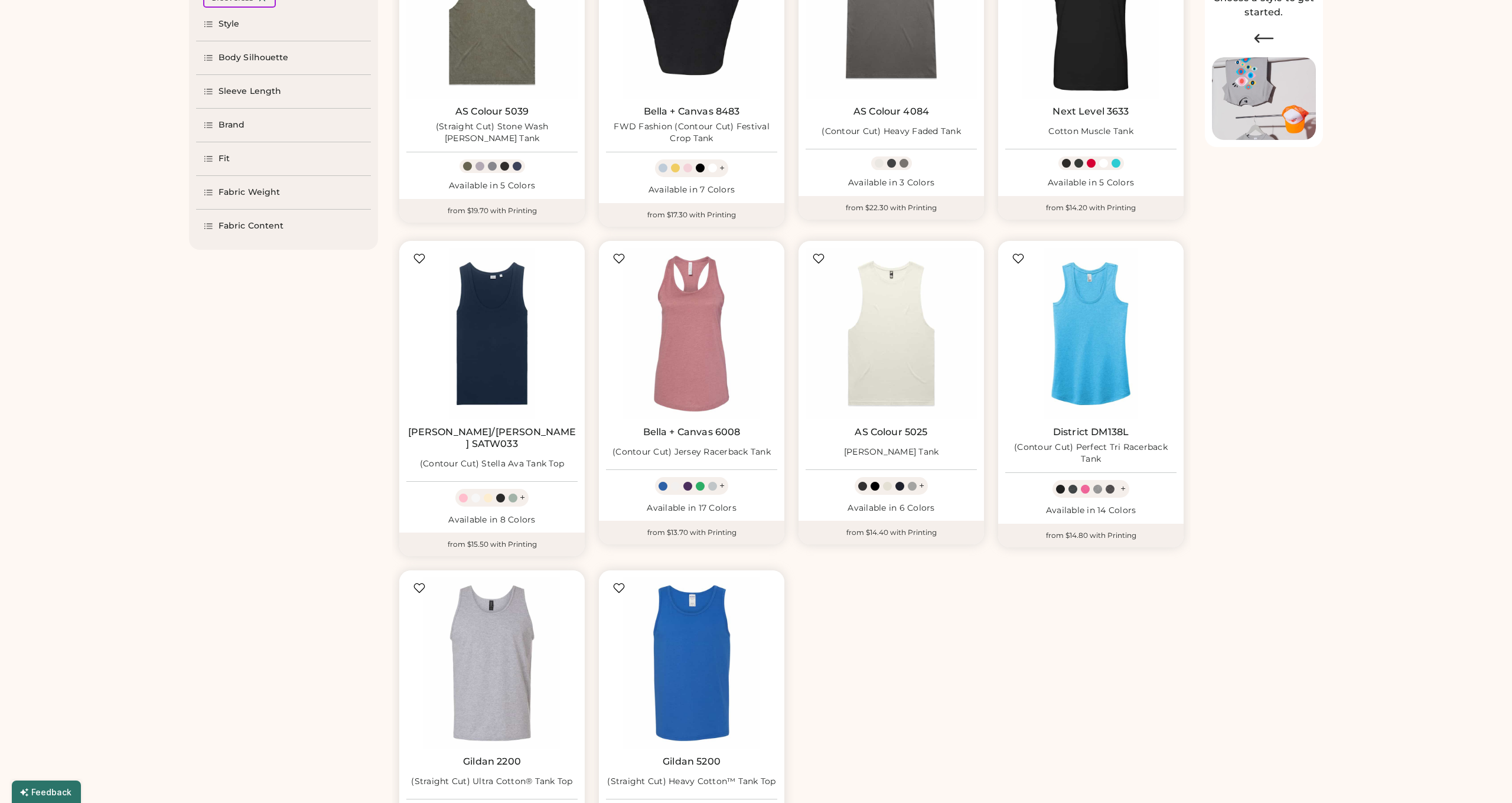
scroll to position [226, 0]
click at [501, 84] on img at bounding box center [492, 12] width 171 height 171
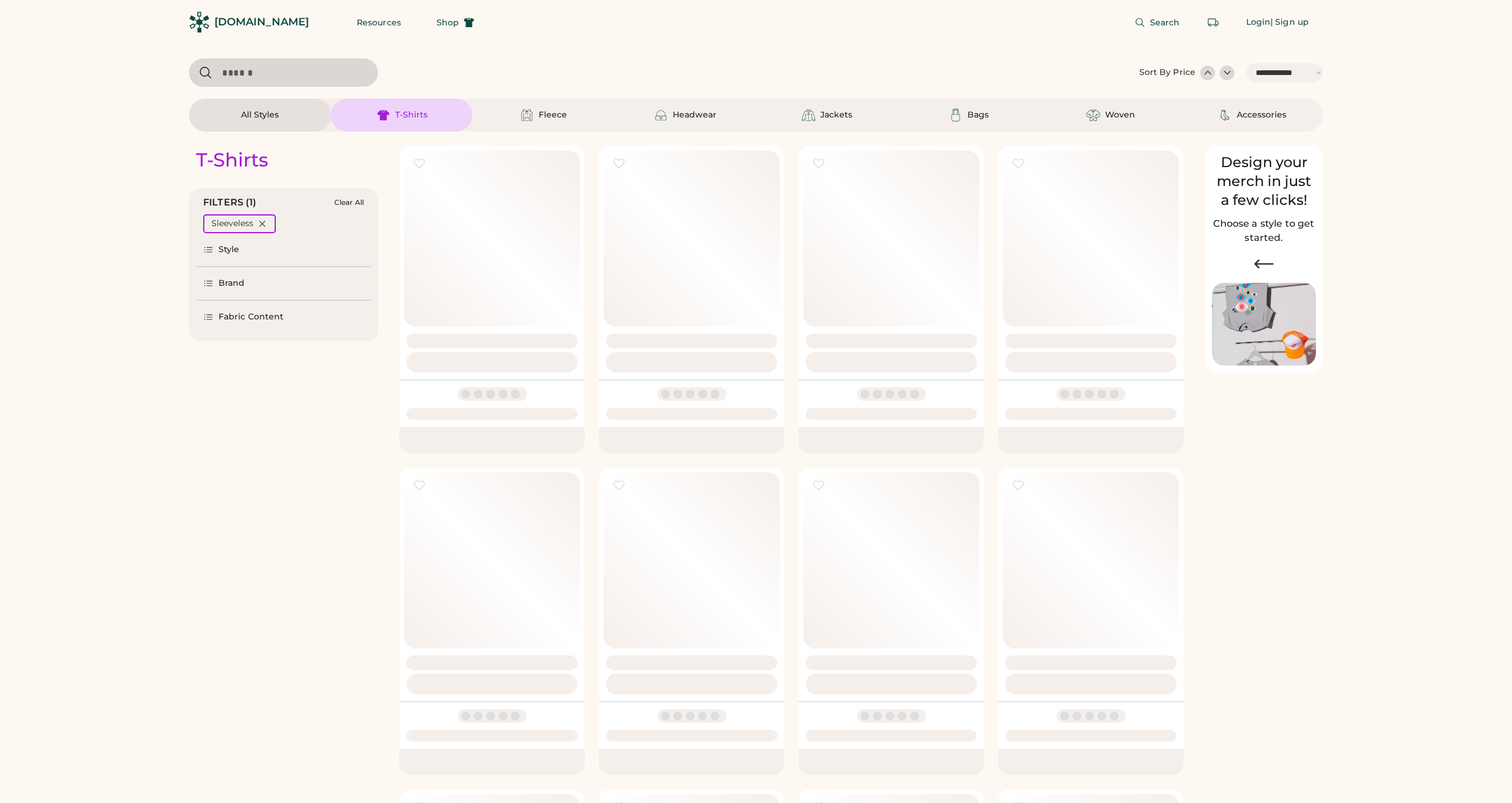
select select "*****"
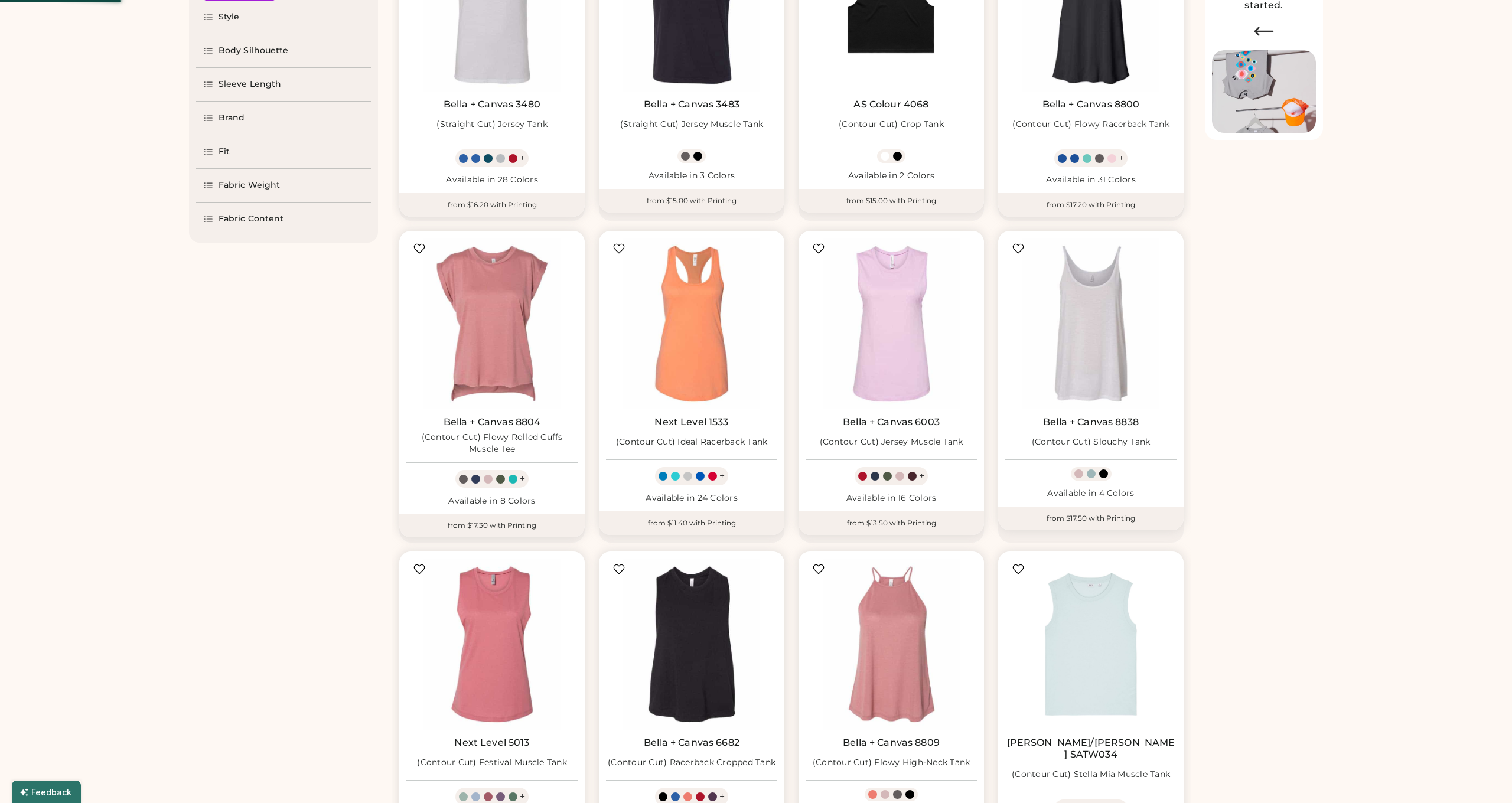
select select "*"
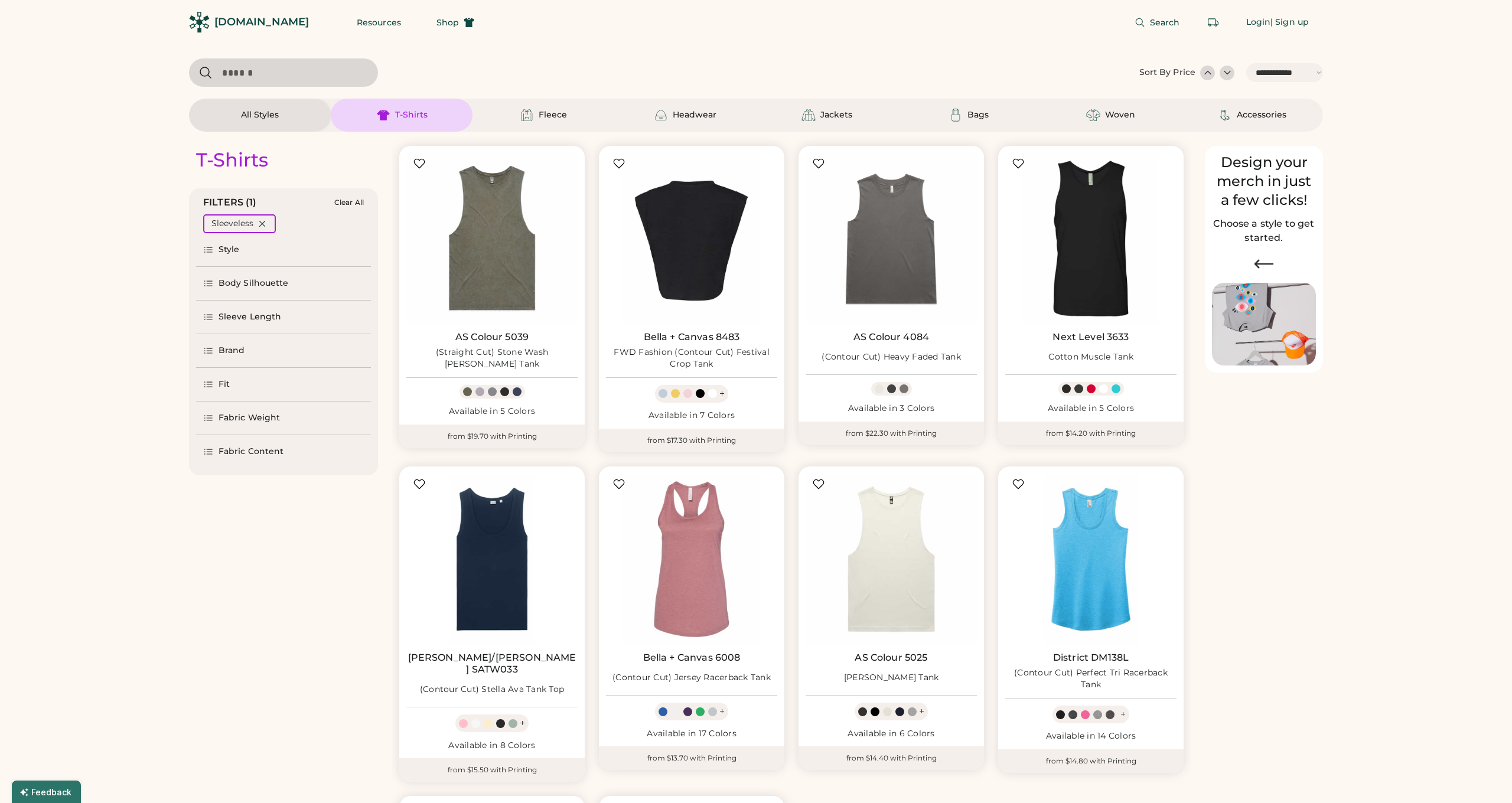
click at [258, 317] on div "Sleeve Length" at bounding box center [249, 317] width 62 height 12
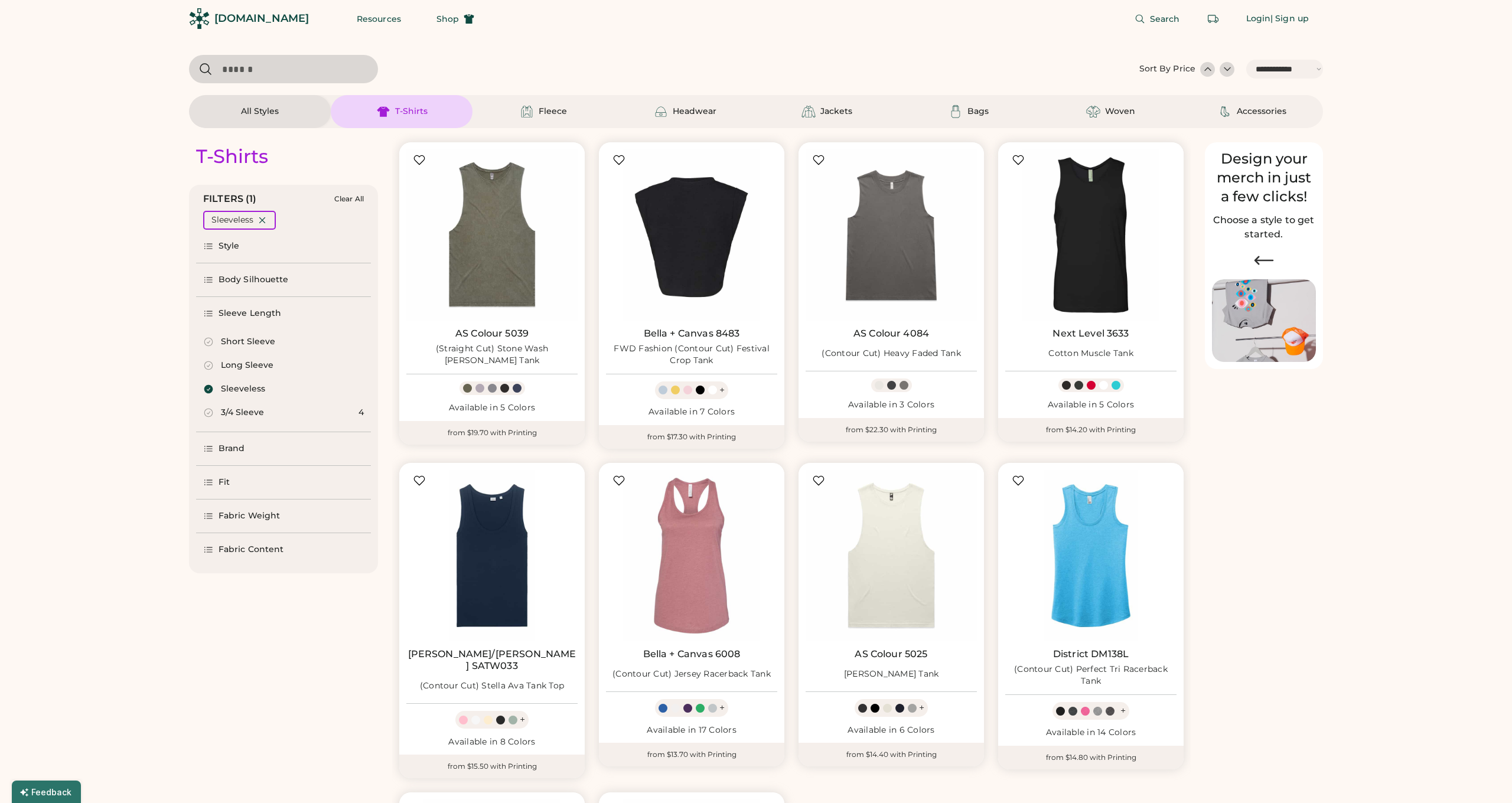
click at [258, 317] on div "Sleeve Length" at bounding box center [249, 313] width 62 height 12
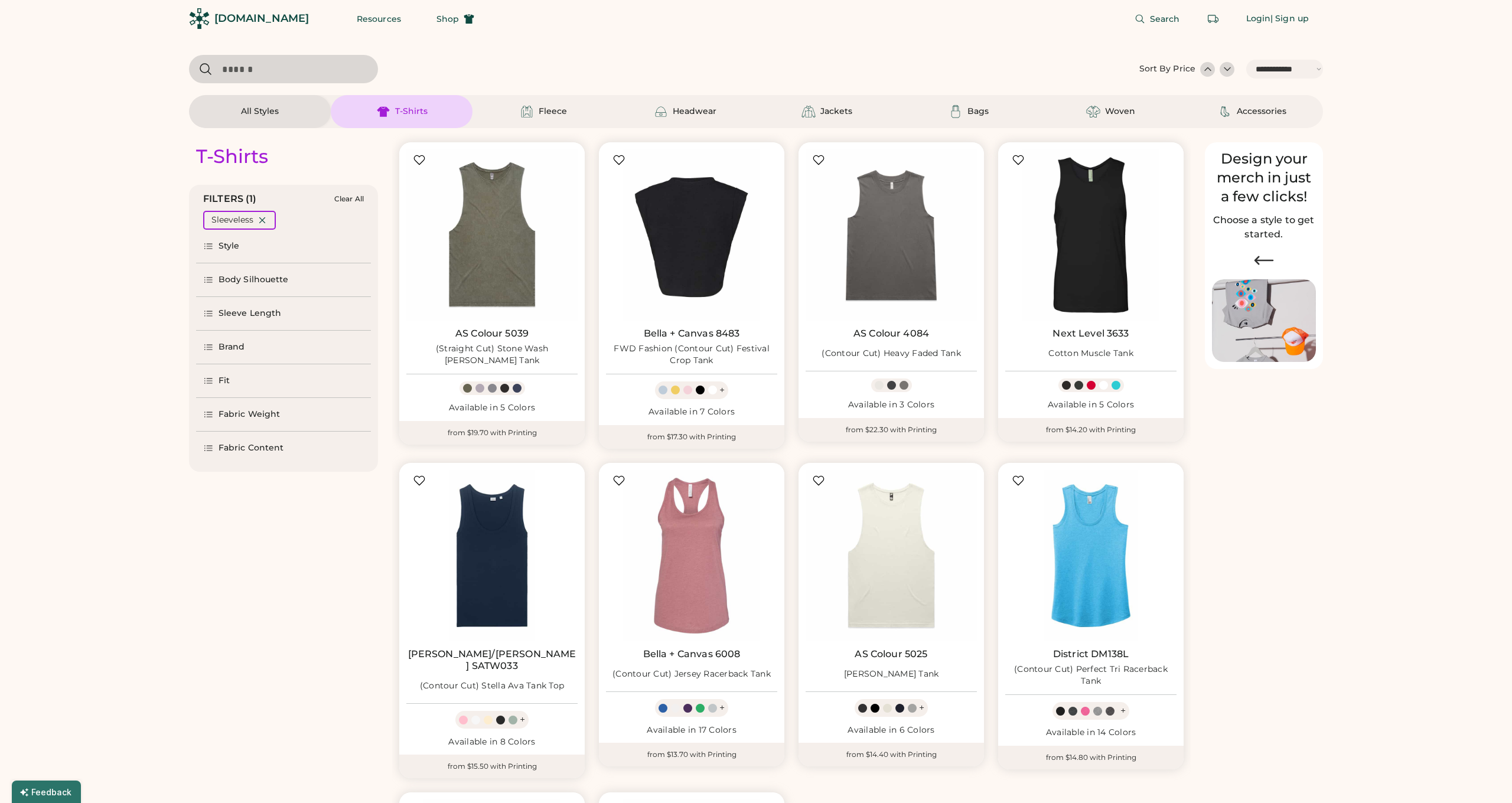
scroll to position [4, 0]
click at [241, 349] on div "Brand" at bounding box center [231, 347] width 27 height 12
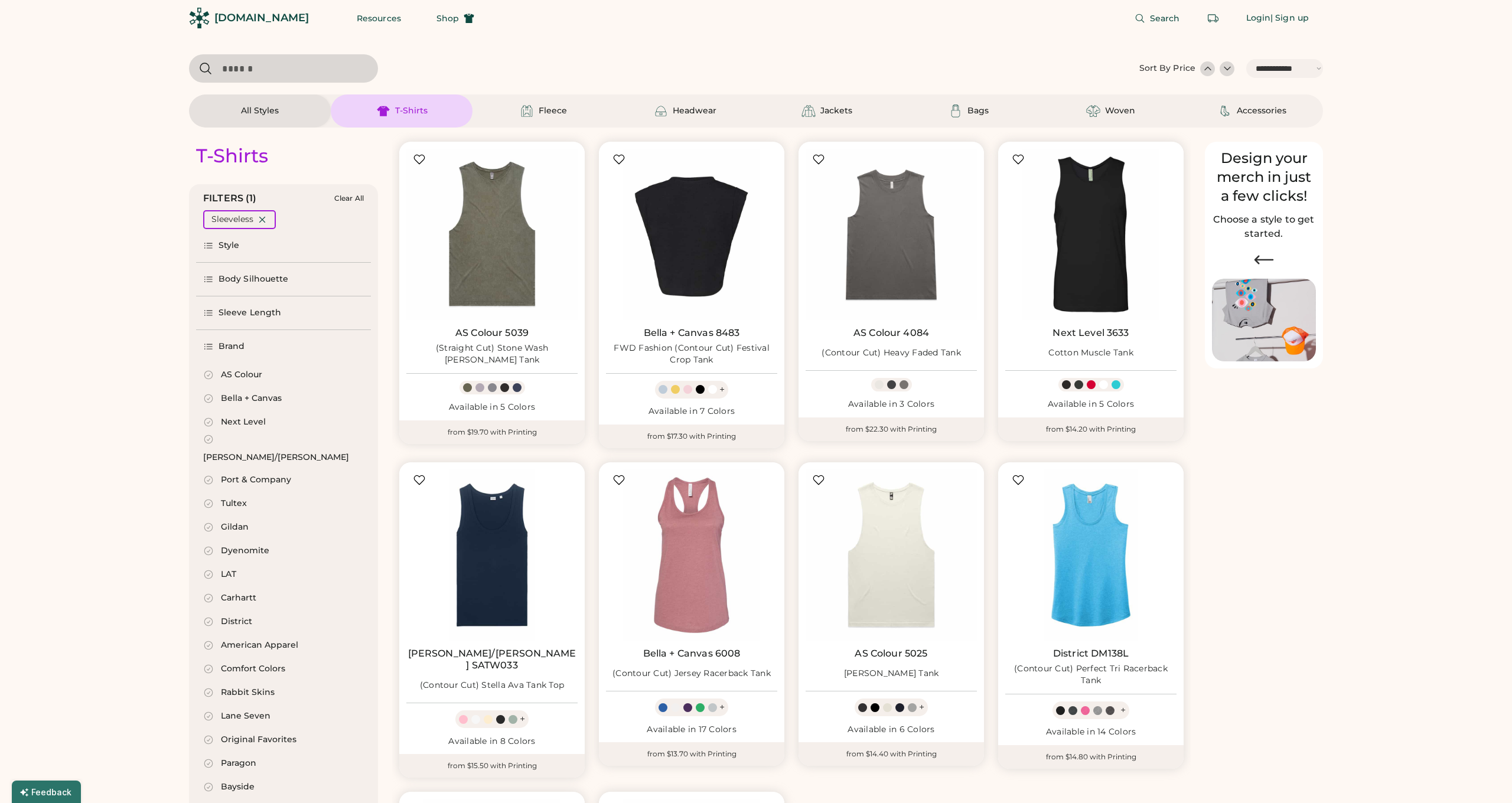
click at [241, 349] on div "Brand" at bounding box center [231, 347] width 27 height 12
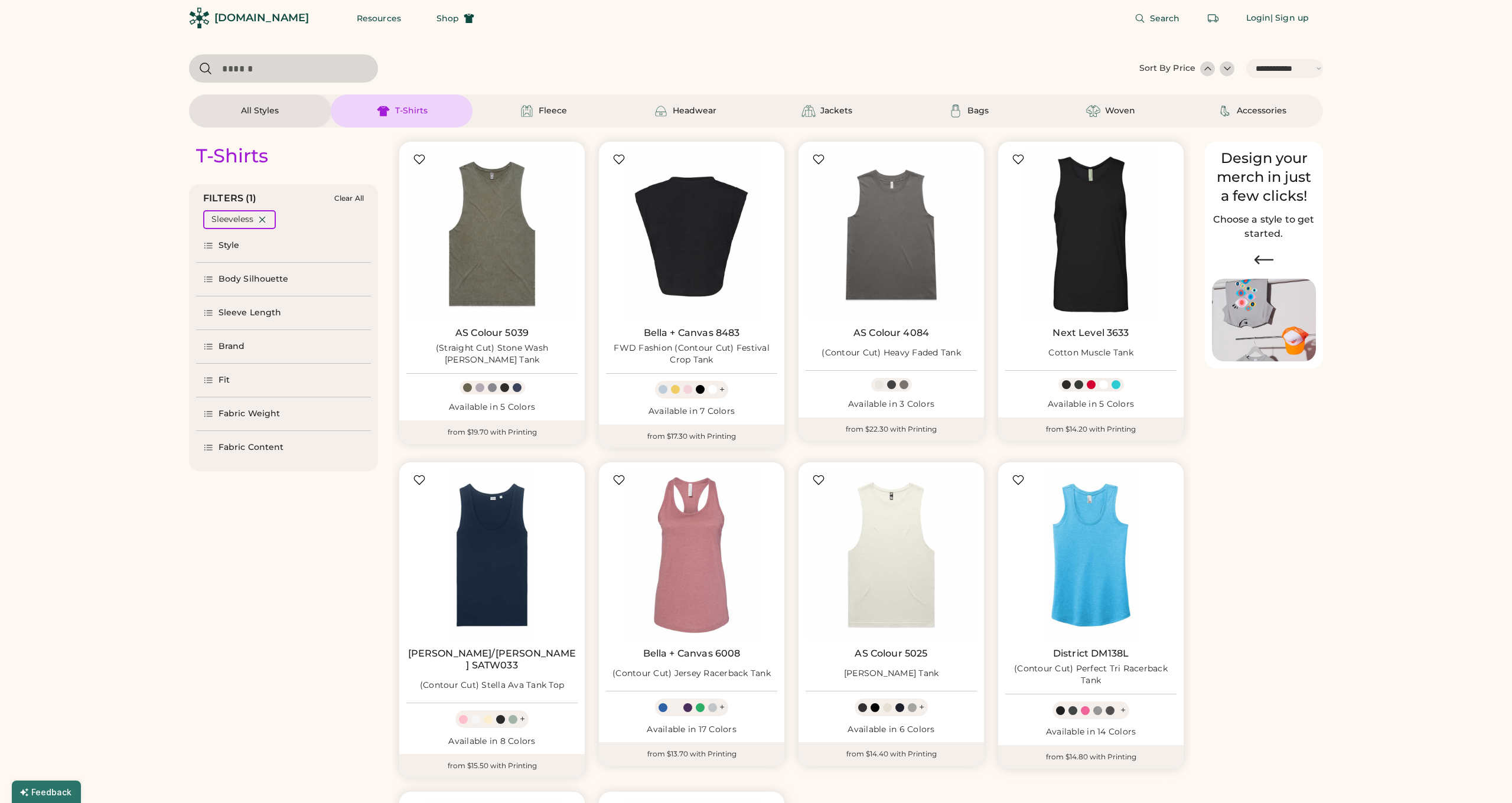
click at [241, 349] on div "Brand" at bounding box center [231, 347] width 27 height 12
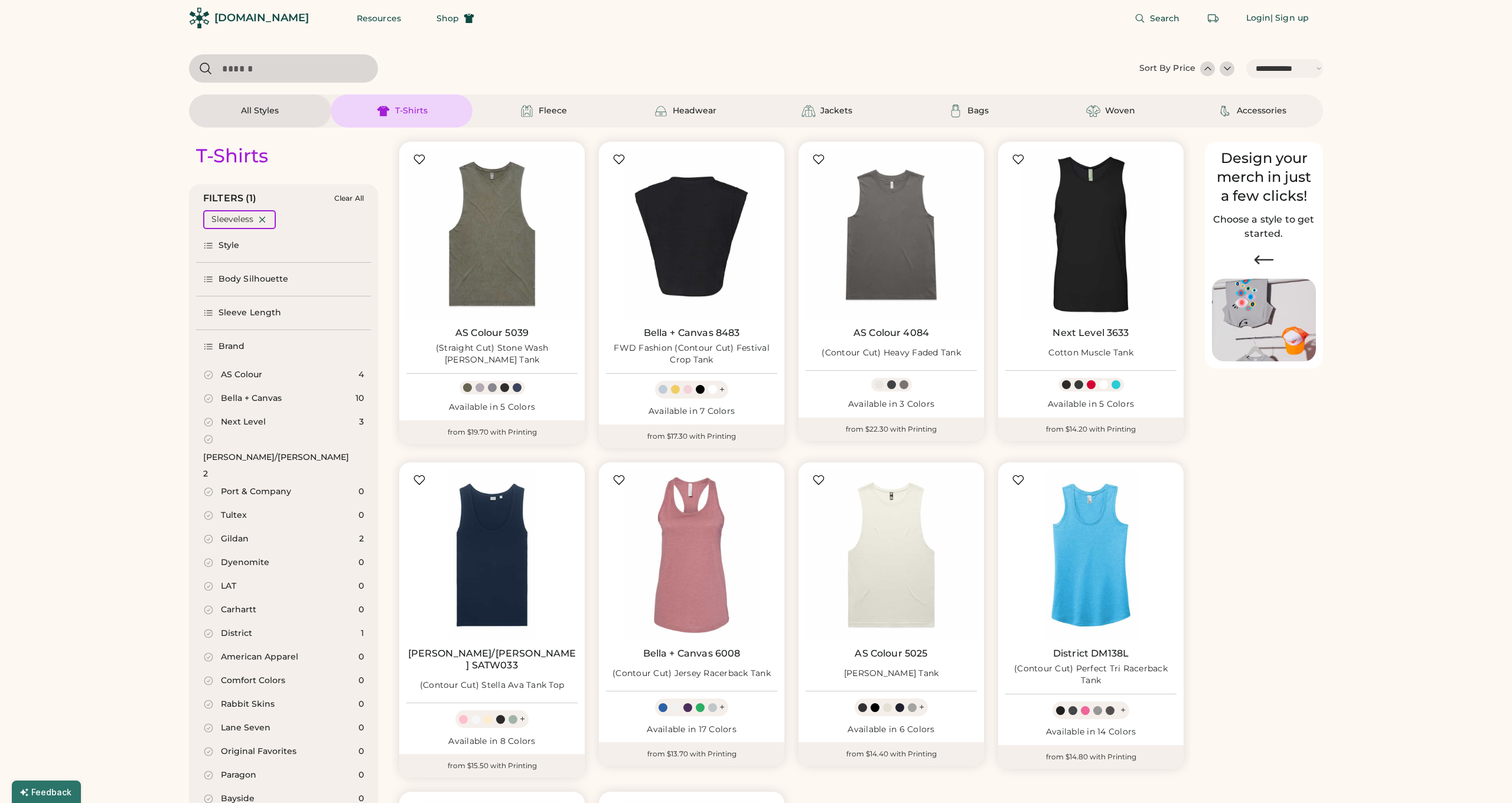
click at [241, 349] on div "Brand" at bounding box center [231, 347] width 27 height 12
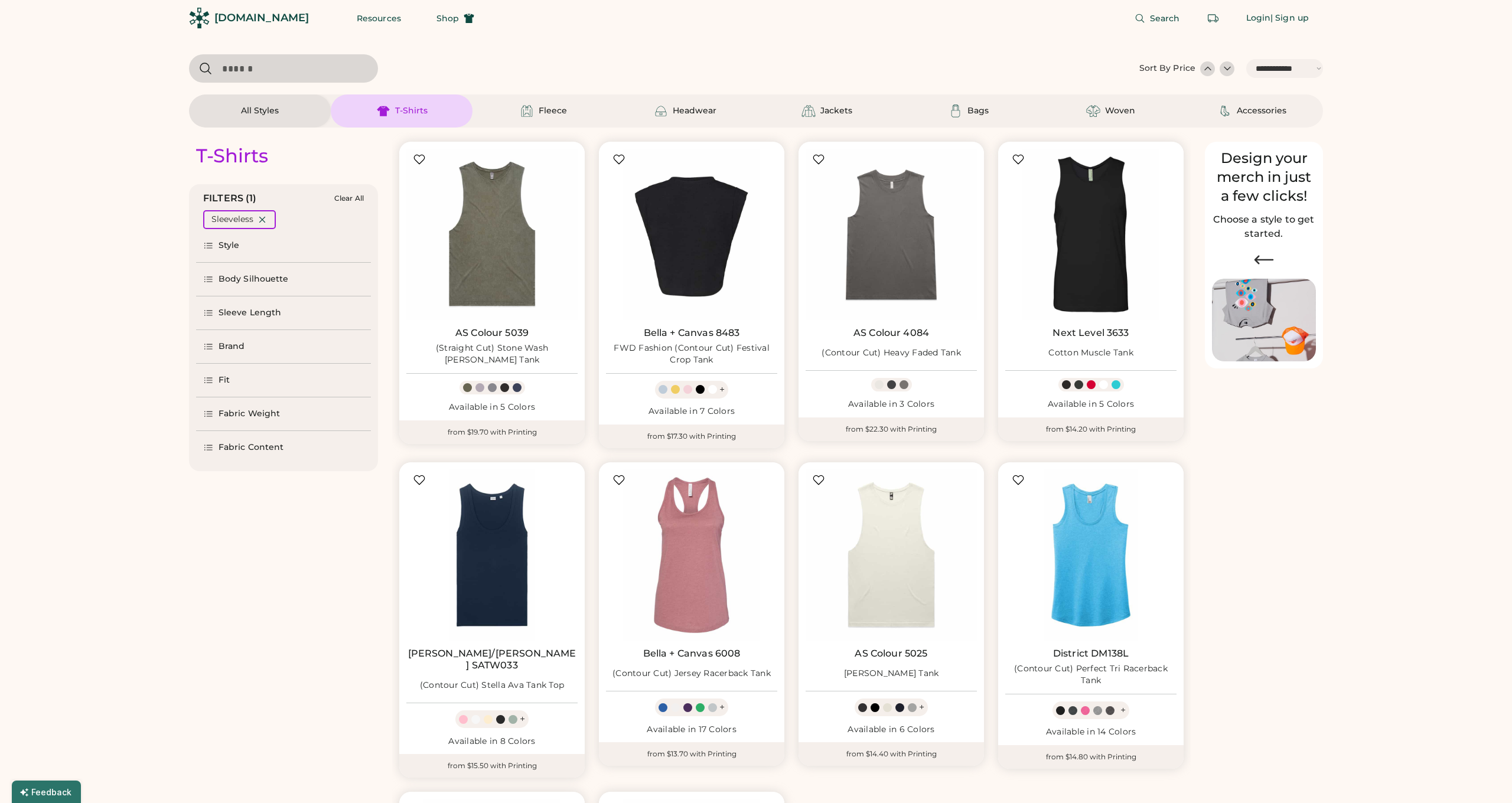
click at [243, 377] on div "Fit" at bounding box center [283, 381] width 175 height 33
click at [263, 278] on div "Body Silhouette" at bounding box center [254, 279] width 71 height 12
click at [256, 252] on div "Style" at bounding box center [283, 246] width 175 height 33
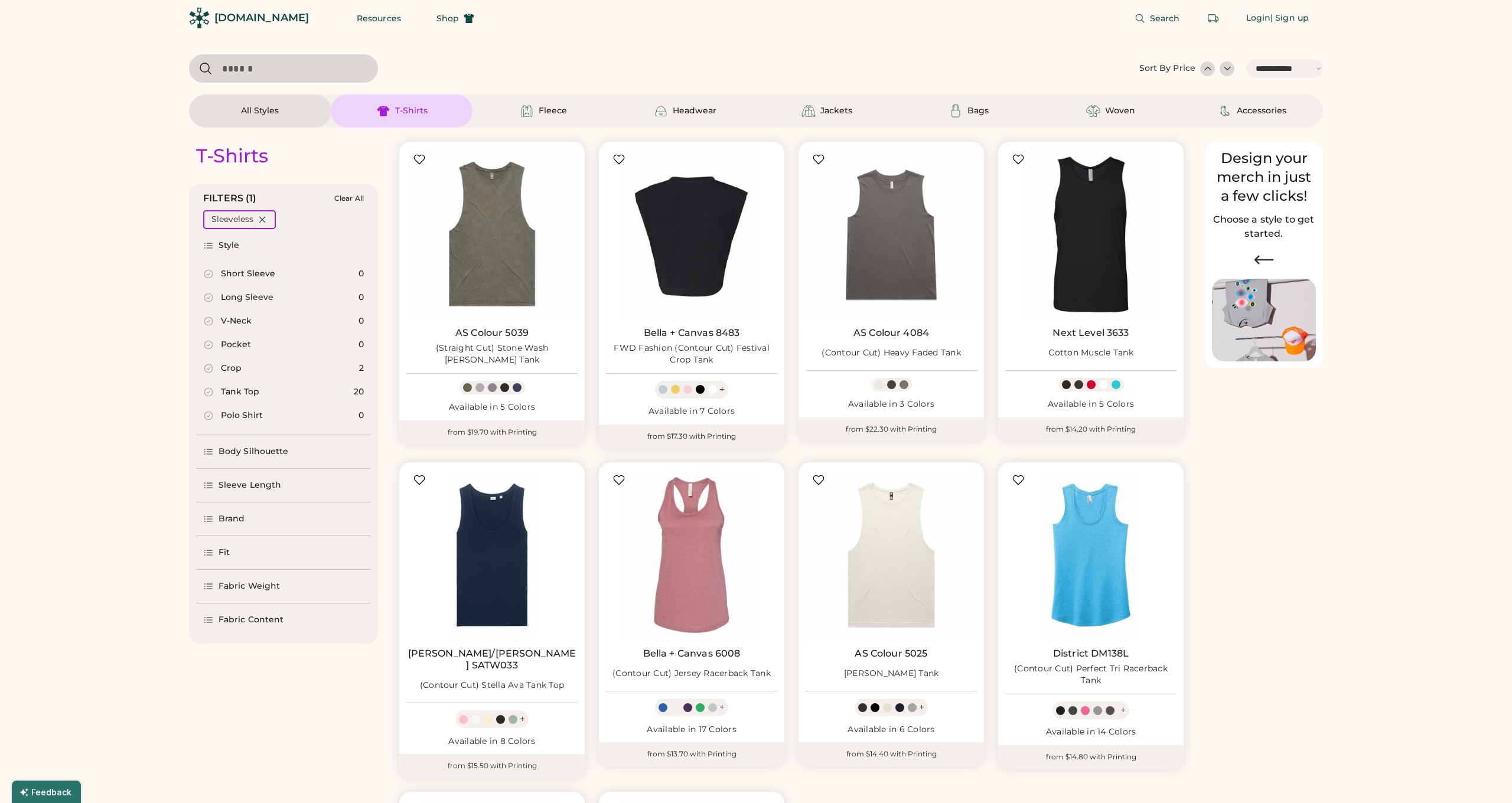
click at [227, 369] on div "Crop" at bounding box center [231, 368] width 20 height 12
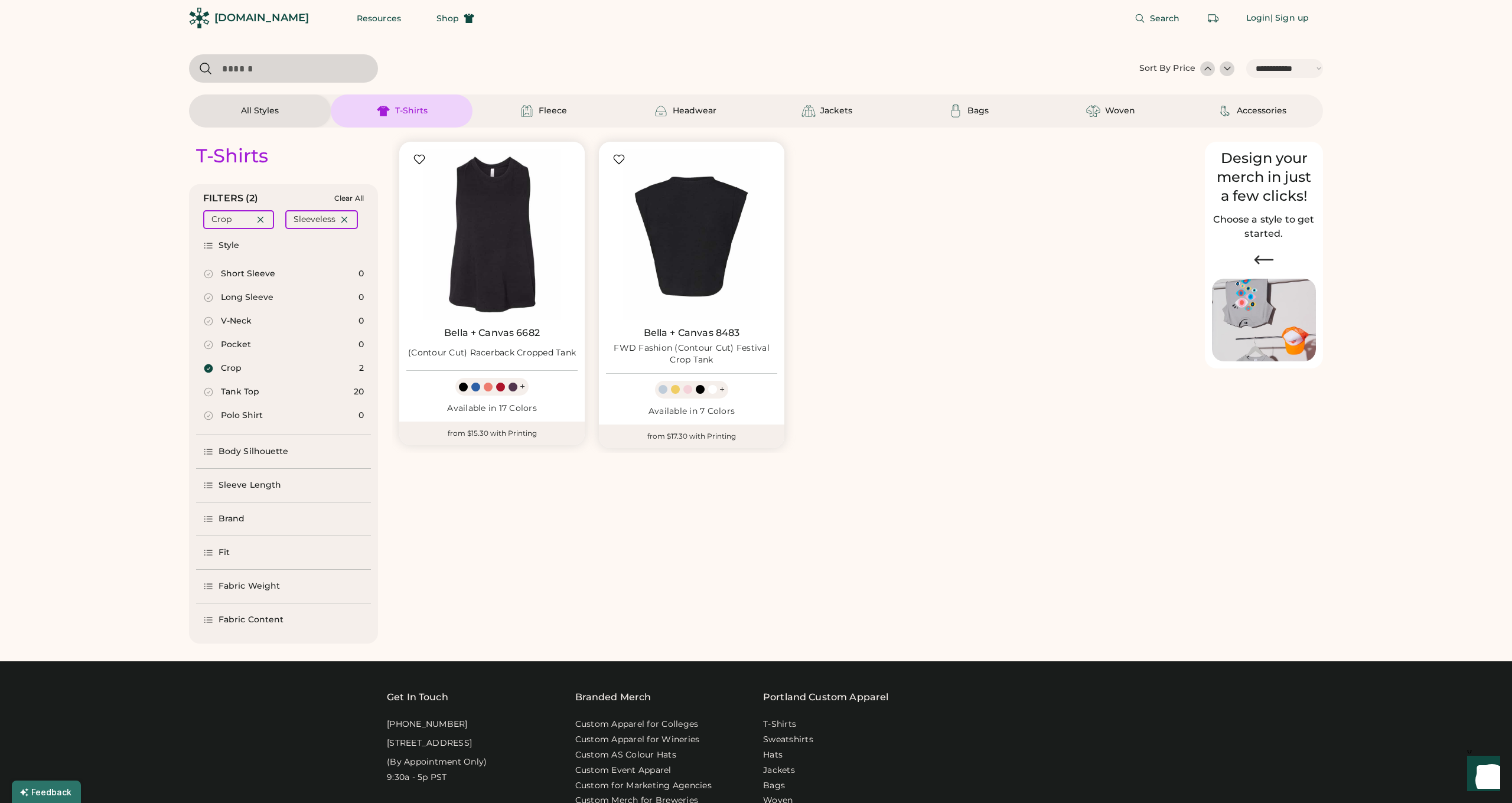
select select "*****"
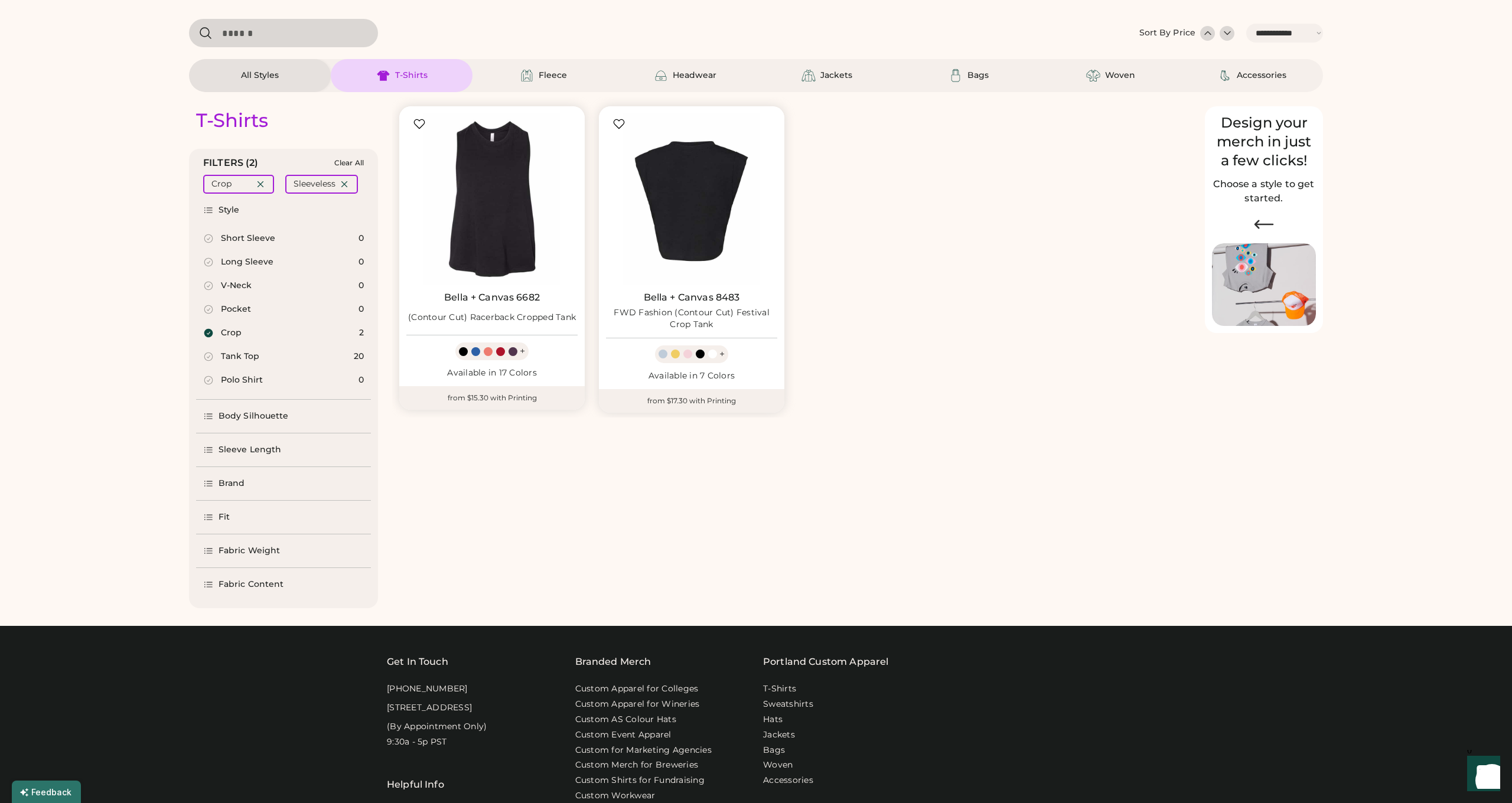
scroll to position [41, 0]
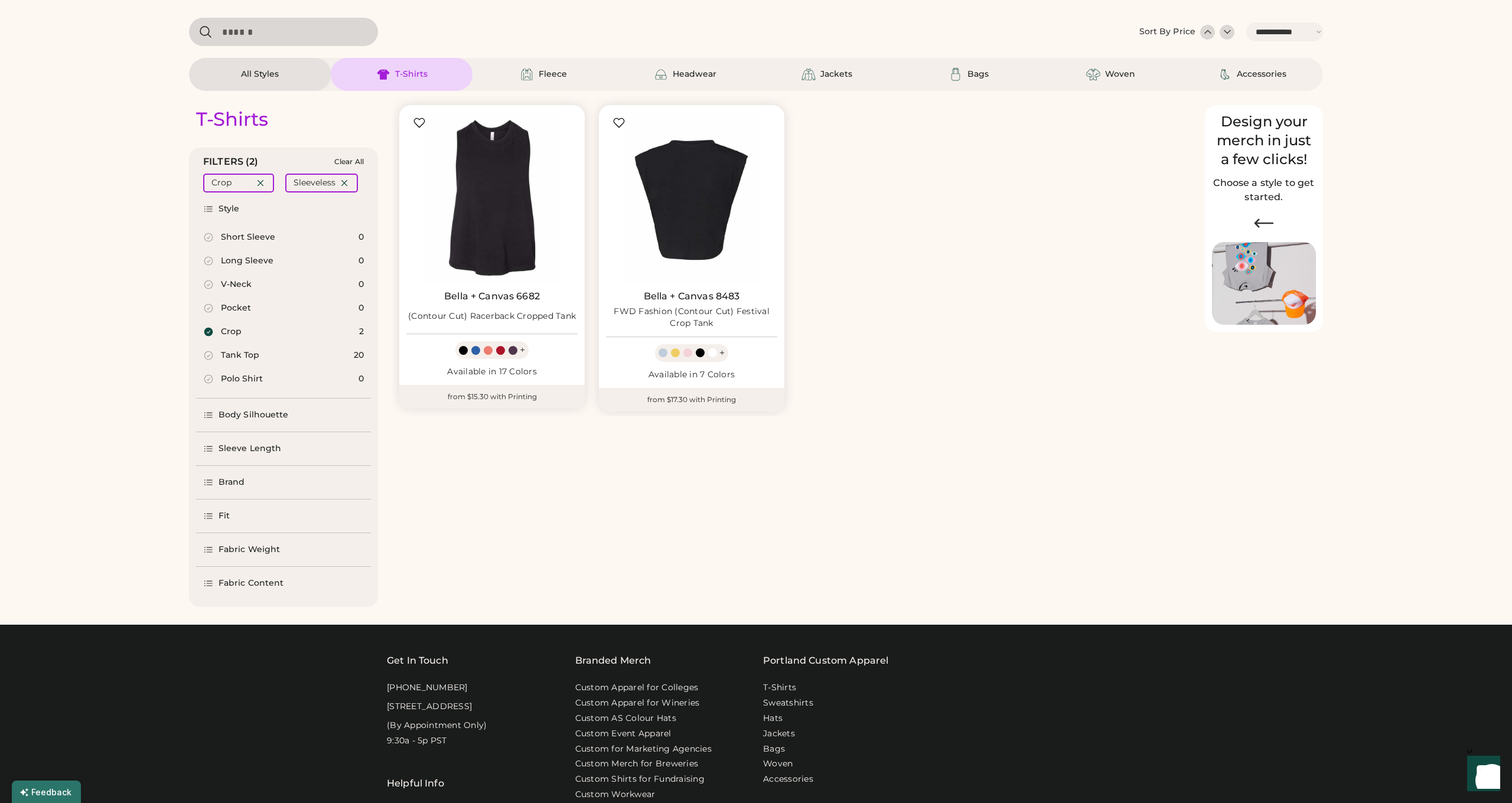
click at [280, 69] on div "All Styles" at bounding box center [259, 74] width 53 height 12
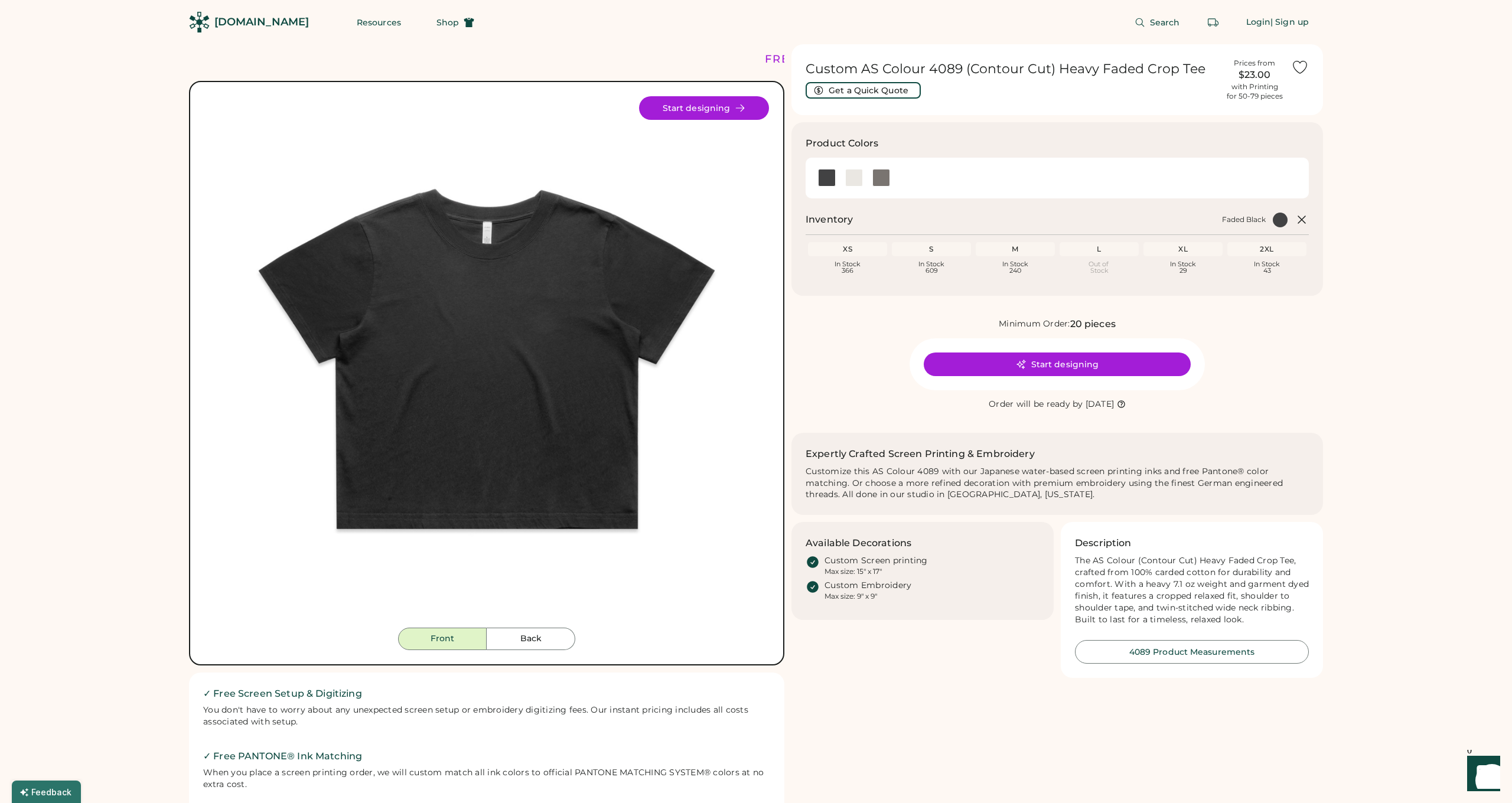
click at [638, 307] on img at bounding box center [487, 362] width 532 height 532
click at [694, 310] on img at bounding box center [487, 362] width 532 height 532
click at [696, 310] on img at bounding box center [487, 362] width 532 height 532
click at [724, 345] on img at bounding box center [487, 362] width 532 height 532
click at [716, 366] on img at bounding box center [487, 362] width 532 height 532
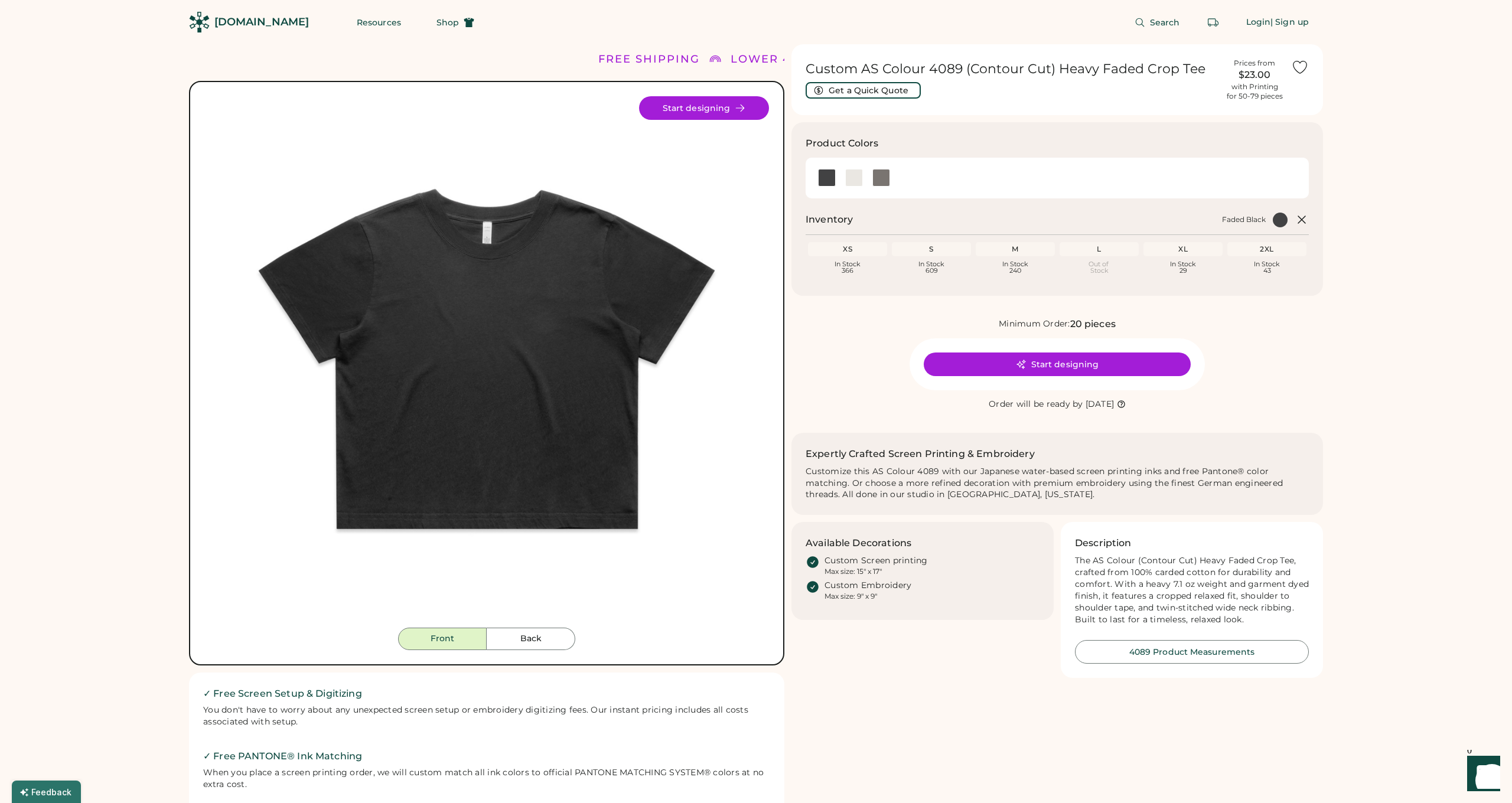
click at [705, 104] on button "Start designing" at bounding box center [704, 108] width 130 height 23
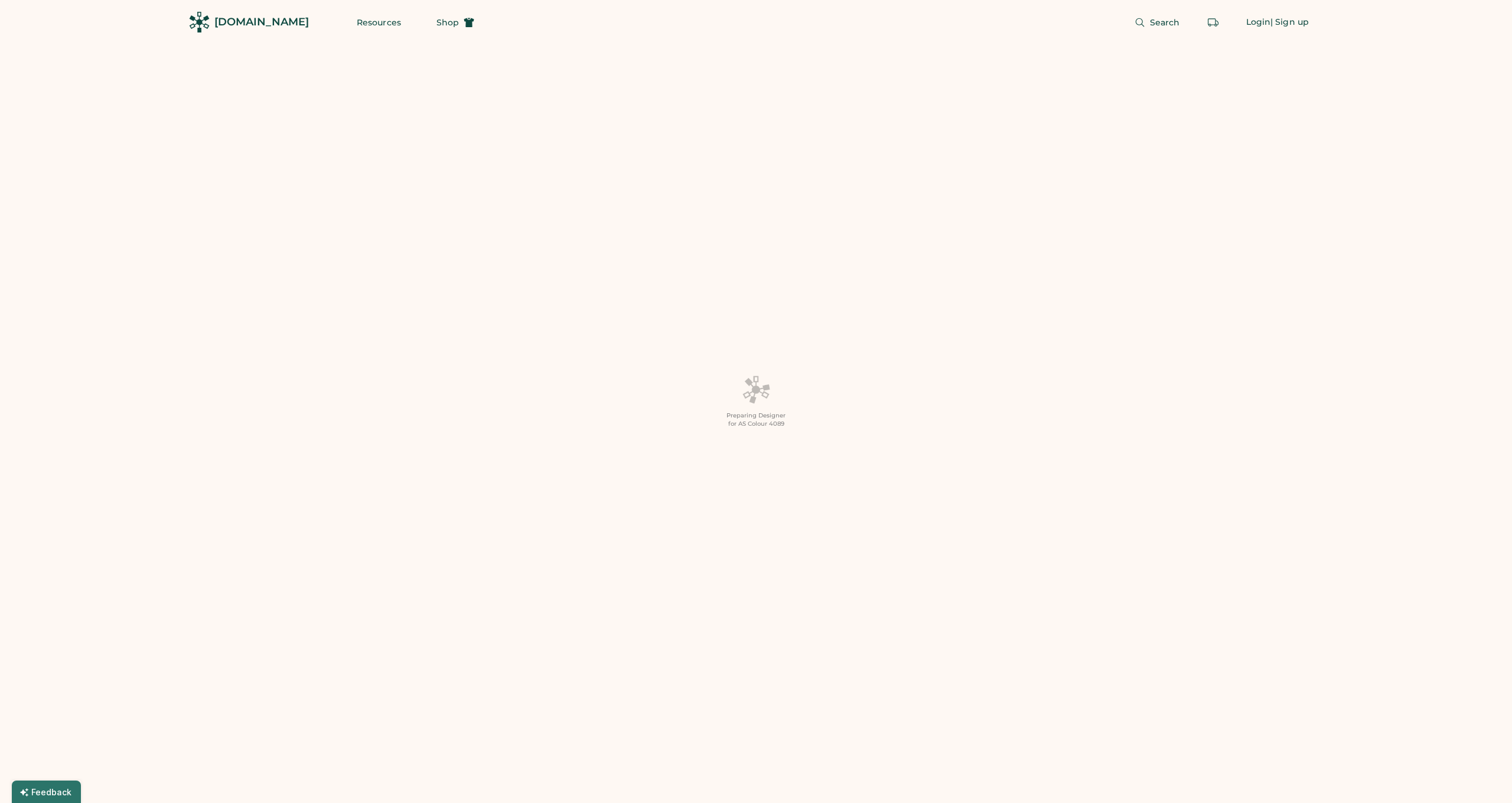
scroll to position [1, 0]
